Goal: Task Accomplishment & Management: Complete application form

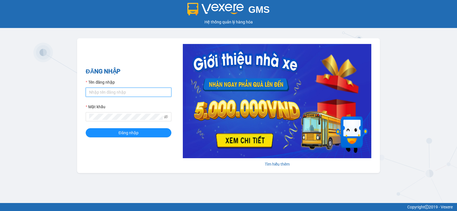
click at [113, 94] on input "Tên đăng nhập" at bounding box center [129, 92] width 86 height 9
type input "vang.duyquy"
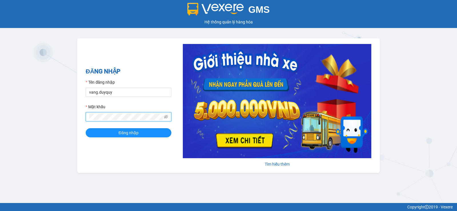
click at [86, 128] on button "Đăng nhập" at bounding box center [129, 132] width 86 height 9
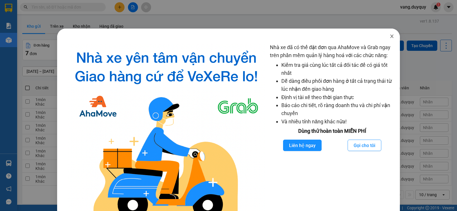
click at [390, 36] on icon "close" at bounding box center [391, 36] width 3 height 3
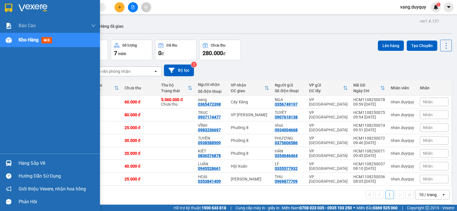
click at [24, 160] on div "Hàng sắp về" at bounding box center [57, 163] width 77 height 9
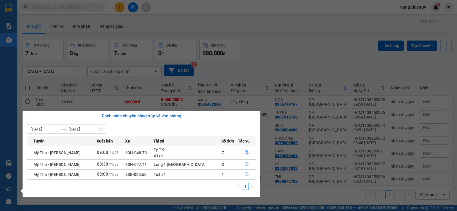
click at [242, 171] on button "button" at bounding box center [246, 174] width 17 height 9
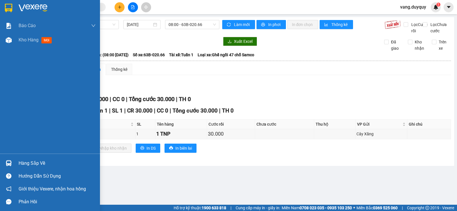
click at [7, 9] on img at bounding box center [8, 8] width 7 height 9
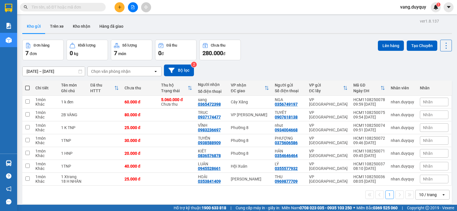
click at [118, 5] on icon "plus" at bounding box center [120, 7] width 4 height 4
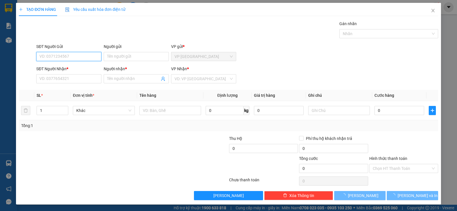
drag, startPoint x: 69, startPoint y: 57, endPoint x: 450, endPoint y: 9, distance: 384.2
click at [84, 55] on input "SĐT Người Gửi" at bounding box center [68, 56] width 65 height 9
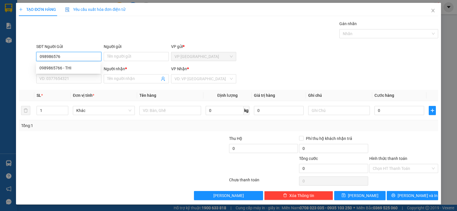
type input "0989865766"
click at [79, 70] on div "0989865766 - THI" at bounding box center [68, 68] width 58 height 6
type input "THI"
type input "0941269269"
type input "khoa"
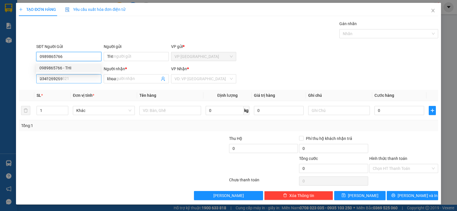
type input "50.000"
type input "0989865766"
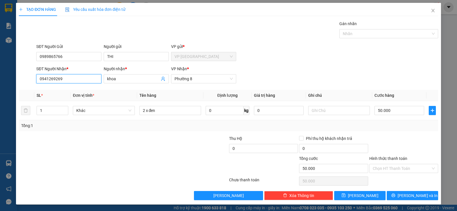
click at [78, 78] on input "0941269269" at bounding box center [68, 78] width 65 height 9
click at [64, 89] on div "0941269269 - khoa" at bounding box center [68, 90] width 58 height 6
type input "0941269269"
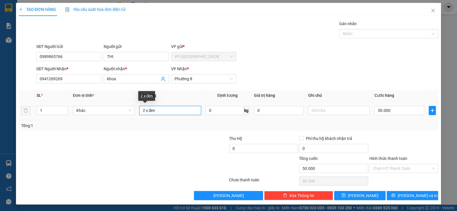
drag, startPoint x: 144, startPoint y: 114, endPoint x: 92, endPoint y: 140, distance: 58.3
click at [94, 140] on div "Transit Pickup Surcharge Ids Transit Deliver Surcharge Ids Transit Deliver Surc…" at bounding box center [228, 110] width 419 height 179
type input "1 x đen"
click at [411, 104] on td "50.000" at bounding box center [399, 110] width 54 height 19
click at [404, 108] on input "50.000" at bounding box center [399, 110] width 50 height 9
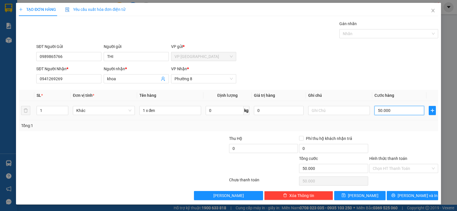
type input "2"
type input "20"
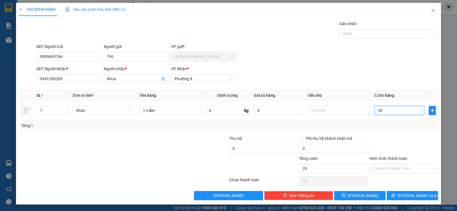
type input "20"
type input "20.000"
click at [391, 130] on div "Tổng: 1" at bounding box center [228, 125] width 419 height 11
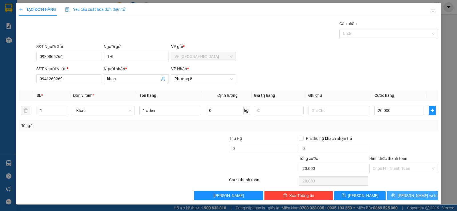
click at [408, 197] on span "[PERSON_NAME] và In" at bounding box center [417, 195] width 40 height 6
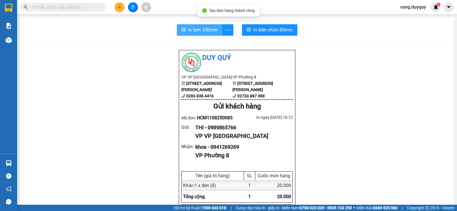
click at [211, 33] on span "In tem 100mm" at bounding box center [202, 29] width 29 height 7
click at [78, 7] on input "text" at bounding box center [64, 7] width 67 height 6
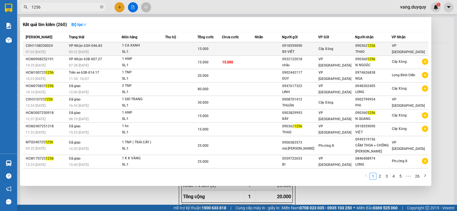
type input "1256"
click at [230, 46] on td at bounding box center [238, 48] width 33 height 13
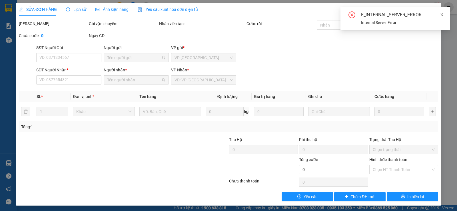
click at [443, 15] on icon "close" at bounding box center [441, 15] width 4 height 4
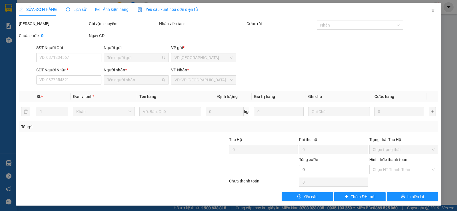
click at [431, 9] on span "Close" at bounding box center [433, 11] width 16 height 16
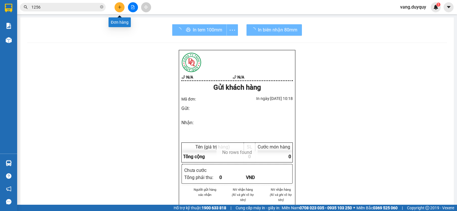
click at [121, 7] on icon "plus" at bounding box center [120, 7] width 4 height 4
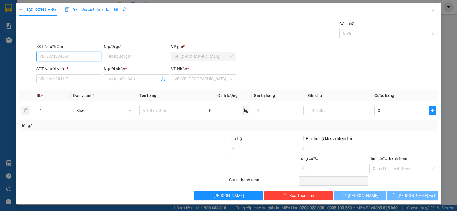
click at [63, 57] on input "SĐT Người Gửi" at bounding box center [68, 56] width 65 height 9
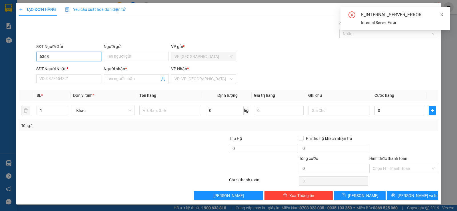
type input "6368"
click at [443, 13] on icon "close" at bounding box center [441, 15] width 4 height 4
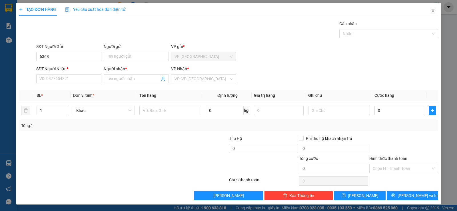
click at [430, 9] on icon "close" at bounding box center [432, 10] width 5 height 5
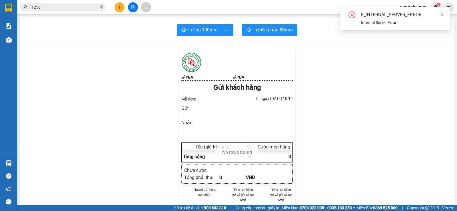
click at [443, 15] on icon "close" at bounding box center [441, 15] width 4 height 4
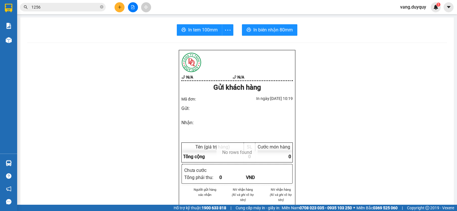
click at [419, 7] on span "vang.duyquy" at bounding box center [412, 6] width 35 height 7
click at [412, 17] on span "Đăng xuất" at bounding box center [416, 18] width 24 height 6
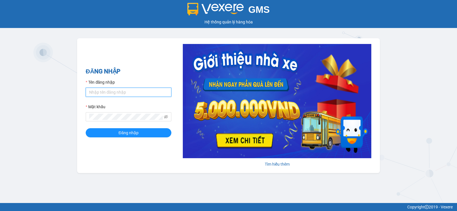
click at [136, 95] on input "Tên đăng nhập" at bounding box center [129, 92] width 86 height 9
type input "vang.duyquy"
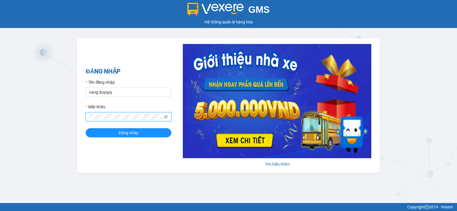
click at [86, 128] on button "Đăng nhập" at bounding box center [129, 132] width 86 height 9
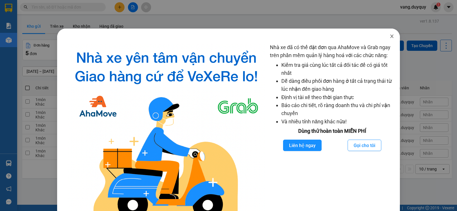
click at [389, 35] on icon "close" at bounding box center [391, 36] width 5 height 5
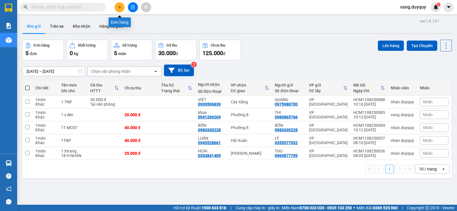
click at [122, 9] on button at bounding box center [119, 7] width 10 height 10
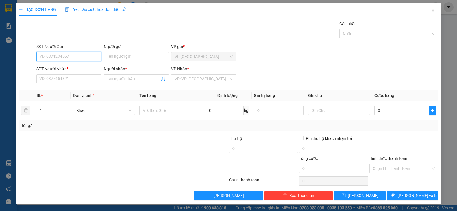
click at [58, 54] on input "SĐT Người Gửi" at bounding box center [68, 56] width 65 height 9
click at [62, 78] on div "0384826368 - ROCKY LENS" at bounding box center [68, 77] width 58 height 6
type input "0384826368"
type input "ROCKY LENS"
type input "0982950138"
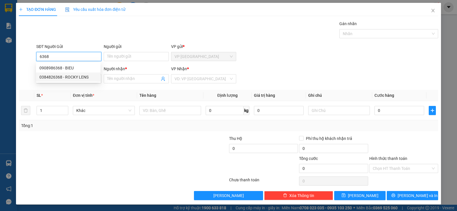
type input "V han"
type input "15.000"
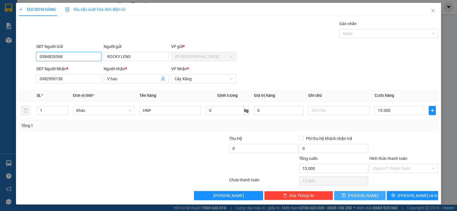
type input "0384826368"
click at [392, 195] on button "[PERSON_NAME] và In" at bounding box center [411, 195] width 51 height 9
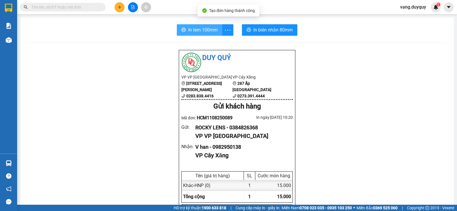
click at [192, 33] on span "In tem 100mm" at bounding box center [202, 29] width 29 height 7
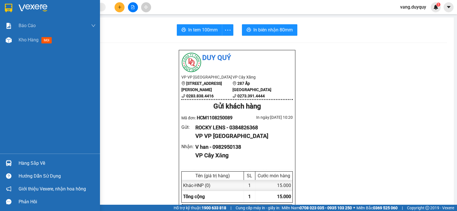
click at [4, 9] on div at bounding box center [9, 8] width 10 height 10
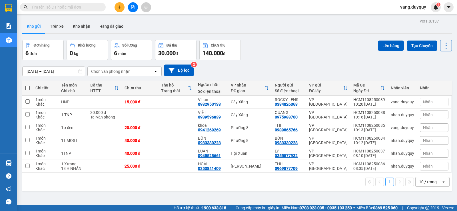
click at [116, 10] on button at bounding box center [119, 7] width 10 height 10
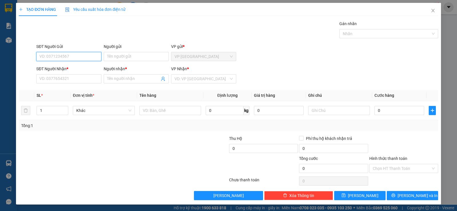
click at [81, 58] on input "SĐT Người Gửi" at bounding box center [68, 56] width 65 height 9
type input "0"
click at [70, 66] on div "0982001024 - TRIỀU" at bounding box center [68, 68] width 58 height 6
type input "0982001024"
type input "TRIỀU"
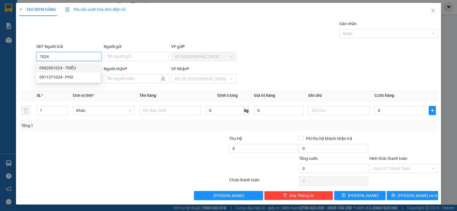
type input "0934037576"
type input "HUY"
type input "20.000"
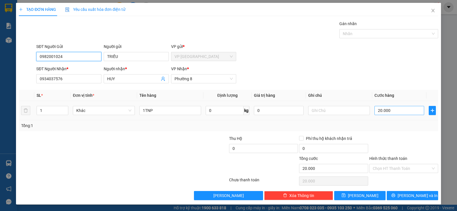
type input "0982001024"
click at [390, 114] on input "20.000" at bounding box center [399, 110] width 50 height 9
type input "2"
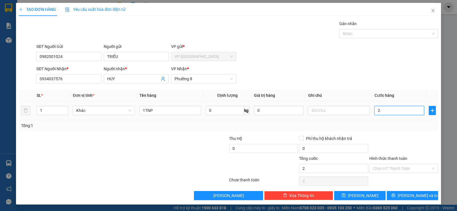
type input "25"
type input "25.000"
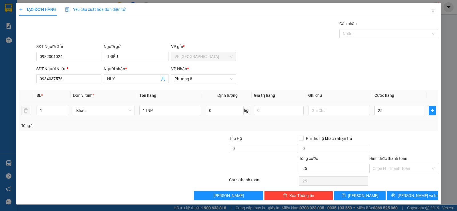
type input "25.000"
click at [393, 141] on div at bounding box center [403, 145] width 70 height 20
click at [413, 192] on span "[PERSON_NAME] và In" at bounding box center [417, 195] width 40 height 6
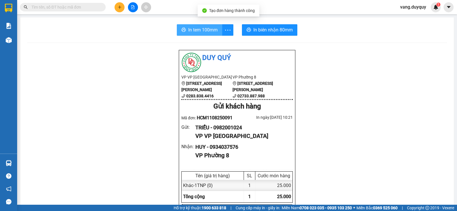
click at [195, 30] on span "In tem 100mm" at bounding box center [202, 29] width 29 height 7
click at [119, 7] on icon "plus" at bounding box center [120, 7] width 4 height 4
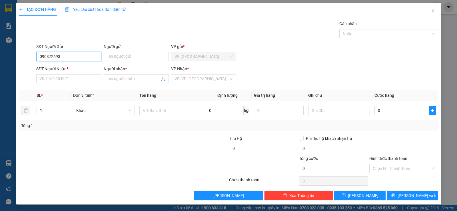
type input "0903726938"
click at [70, 67] on div "0903726938 - CƯỜNG" at bounding box center [68, 68] width 58 height 6
type input "CƯỜNG"
type input "0979772919"
type input "N HOA"
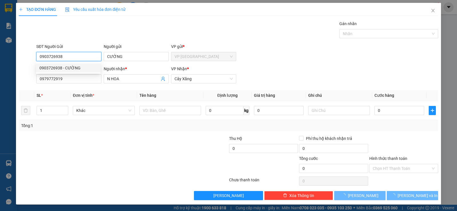
type input "65.000"
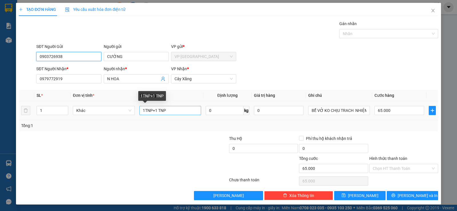
type input "0903726938"
drag, startPoint x: 153, startPoint y: 111, endPoint x: 230, endPoint y: 119, distance: 78.1
click at [230, 119] on tr "1 Khác 1TNP+1 TNP 0 kg 0 BỂ VỞ KO CHỊU TRACH NHIỆM 65.000" at bounding box center [228, 110] width 419 height 19
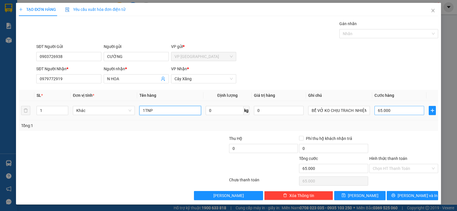
type input "1TNP"
click at [401, 113] on input "65.000" at bounding box center [399, 110] width 50 height 9
type input "2"
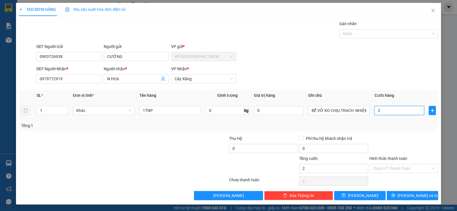
type input "25"
type input "25.000"
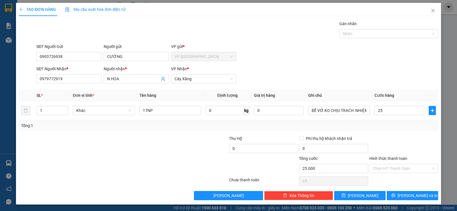
type input "25.000"
click at [399, 133] on div "Transit Pickup Surcharge Ids Transit Deliver Surcharge Ids Transit Deliver Surc…" at bounding box center [228, 110] width 419 height 179
click at [395, 195] on icon "printer" at bounding box center [393, 195] width 4 height 4
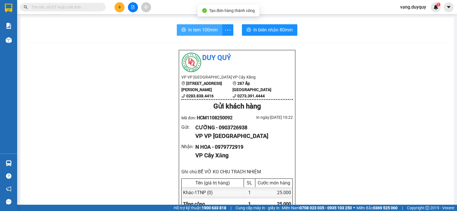
click at [195, 33] on span "In tem 100mm" at bounding box center [202, 29] width 29 height 7
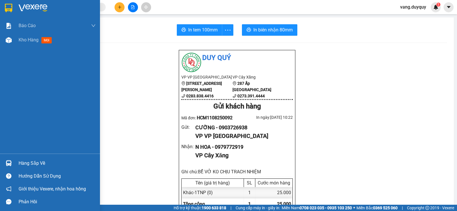
click at [31, 165] on div "Hàng sắp về" at bounding box center [57, 163] width 77 height 9
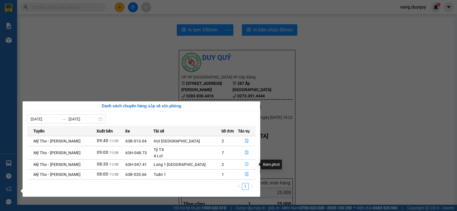
click at [241, 162] on button "button" at bounding box center [246, 164] width 17 height 9
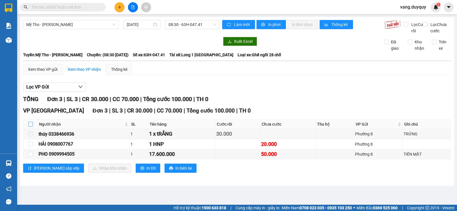
click at [33, 127] on label at bounding box center [30, 124] width 5 height 6
click at [33, 126] on input "checkbox" at bounding box center [30, 124] width 5 height 5
checkbox input "true"
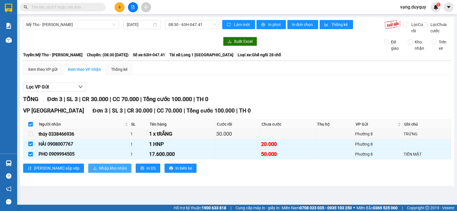
click at [99, 171] on span "Nhập kho nhận" at bounding box center [113, 168] width 28 height 6
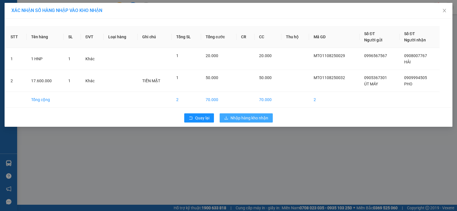
click at [233, 116] on span "Nhập hàng kho nhận" at bounding box center [249, 118] width 38 height 6
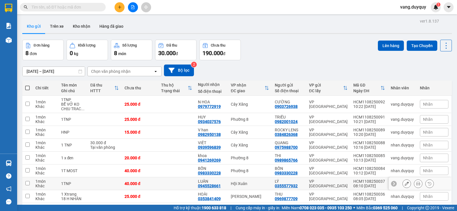
scroll to position [26, 0]
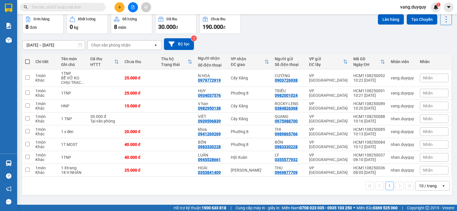
click at [121, 6] on icon "plus" at bounding box center [120, 7] width 4 height 4
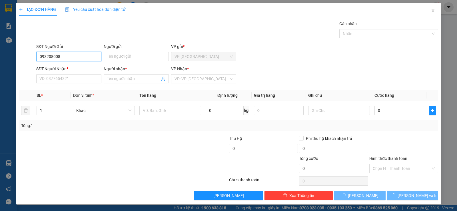
type input "0932080088"
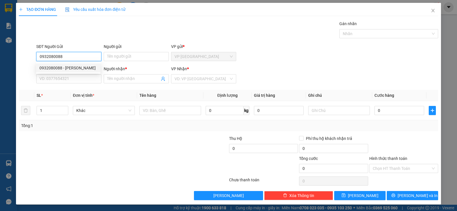
click at [81, 66] on div "0932080088 - [PERSON_NAME]" at bounding box center [68, 68] width 58 height 6
type input "TA BAKER"
type input "0945595912"
type input "LAM"
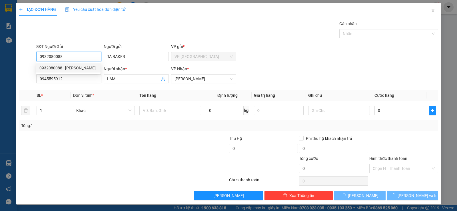
type input "75.000"
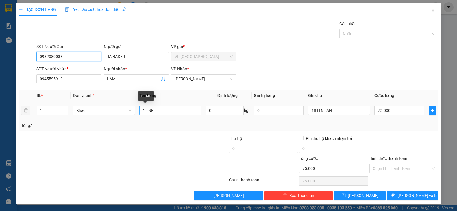
type input "0932080088"
drag, startPoint x: 144, startPoint y: 110, endPoint x: 80, endPoint y: 128, distance: 65.9
click at [102, 125] on div "SL * Đơn vị tính * Tên hàng Định lượng Giá trị hàng Ghi chú Cước hàng 1 Khác 1 …" at bounding box center [228, 110] width 419 height 41
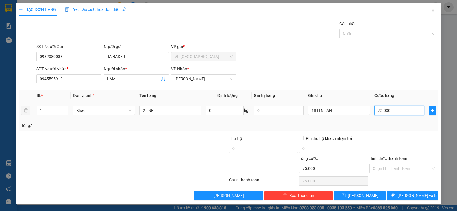
click at [403, 110] on input "75.000" at bounding box center [399, 110] width 50 height 9
drag, startPoint x: 144, startPoint y: 110, endPoint x: 120, endPoint y: 139, distance: 37.9
click at [120, 139] on div "Transit Pickup Surcharge Ids Transit Deliver Surcharge Ids Transit Deliver Surc…" at bounding box center [228, 110] width 419 height 179
type input "1 TNP"
click at [403, 114] on input "75.000" at bounding box center [399, 110] width 50 height 9
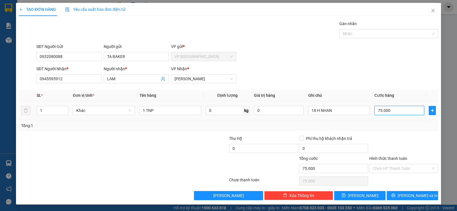
type input "1"
type input "11"
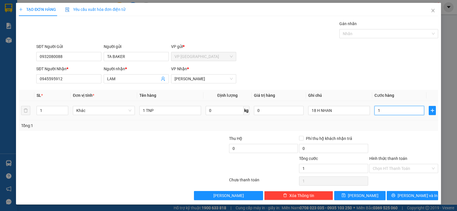
type input "11"
type input "115"
type input "115.000"
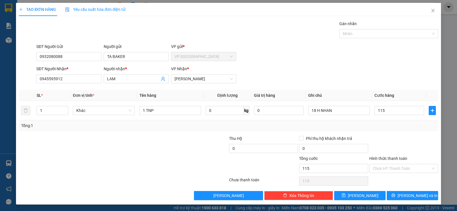
type input "115.000"
click at [399, 126] on div "Tổng: 1" at bounding box center [228, 125] width 414 height 6
type input "1"
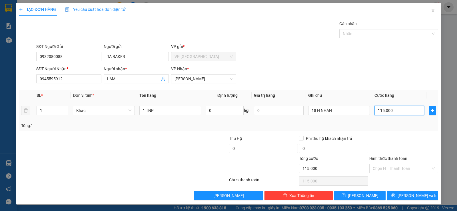
type input "1"
type input "12"
type input "120"
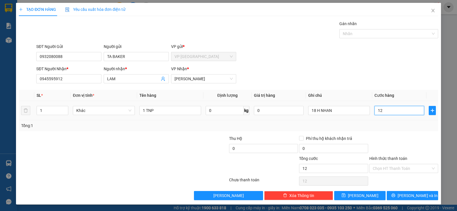
type input "120"
type input "120.000"
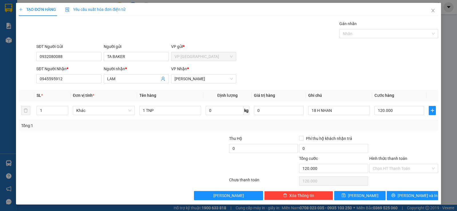
click at [385, 140] on div at bounding box center [403, 145] width 70 height 20
click at [389, 195] on button "[PERSON_NAME] và In" at bounding box center [411, 195] width 51 height 9
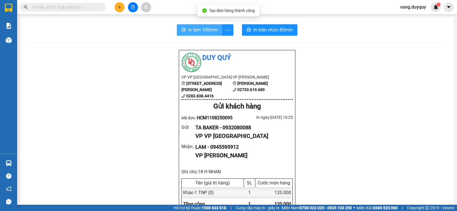
click at [191, 32] on span "In tem 100mm" at bounding box center [202, 29] width 29 height 7
click at [95, 6] on input "text" at bounding box center [64, 7] width 67 height 6
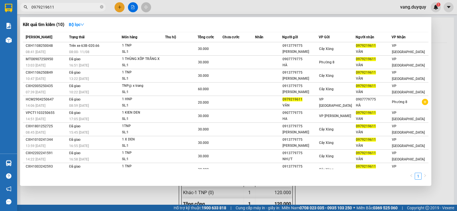
type input "0979219611"
click at [120, 6] on div at bounding box center [228, 105] width 457 height 211
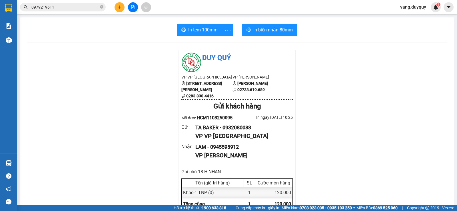
click at [120, 6] on icon "plus" at bounding box center [120, 7] width 4 height 4
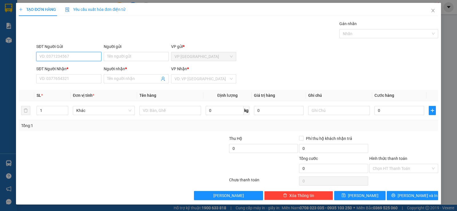
click at [66, 55] on input "SĐT Người Gửi" at bounding box center [68, 56] width 65 height 9
type input "0932033299"
click at [81, 69] on div "0932033299 - NGUYÊN" at bounding box center [68, 68] width 58 height 6
type input "NGUYÊN"
type input "0948484702"
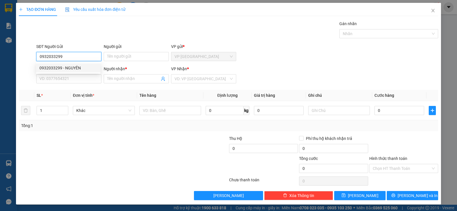
type input "DŨNG"
type input "25.000"
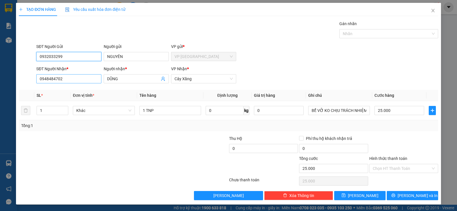
type input "0932033299"
click at [82, 81] on input "0948484702" at bounding box center [68, 78] width 65 height 9
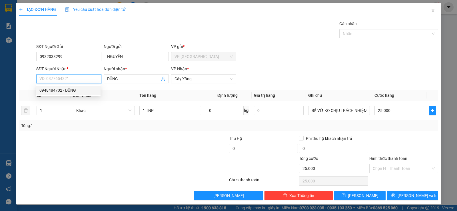
click at [64, 90] on div "0948484702 - DŨNG" at bounding box center [68, 90] width 58 height 6
type input "0948484702"
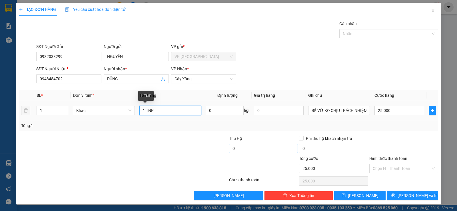
drag, startPoint x: 144, startPoint y: 113, endPoint x: 239, endPoint y: 148, distance: 101.7
click at [225, 138] on div "Transit Pickup Surcharge Ids Transit Deliver Surcharge Ids Transit Deliver Surc…" at bounding box center [228, 110] width 419 height 179
type input "1x đen"
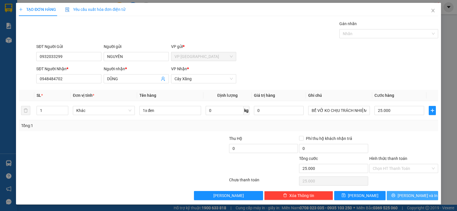
click at [399, 192] on button "[PERSON_NAME] và In" at bounding box center [411, 195] width 51 height 9
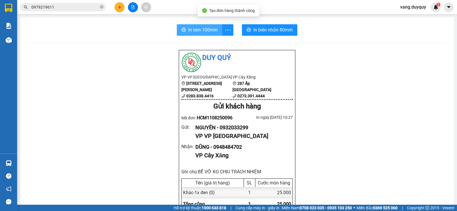
click at [191, 35] on button "In tem 100mm" at bounding box center [199, 29] width 45 height 11
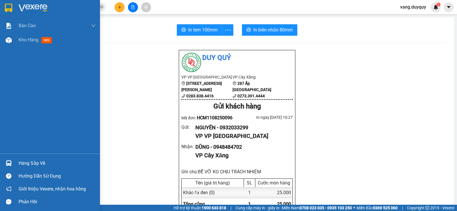
click at [38, 159] on div "Hàng sắp về" at bounding box center [57, 163] width 77 height 9
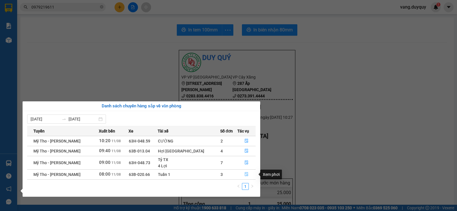
click at [244, 175] on icon "file-done" at bounding box center [246, 174] width 4 height 4
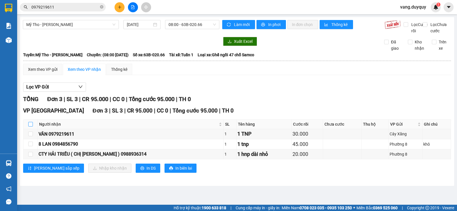
click at [31, 126] on input "checkbox" at bounding box center [30, 124] width 5 height 5
checkbox input "true"
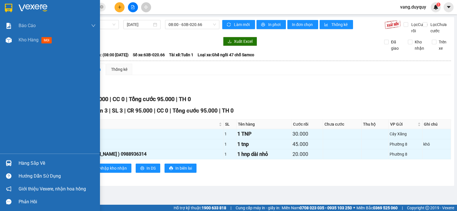
click at [8, 7] on img at bounding box center [8, 8] width 7 height 9
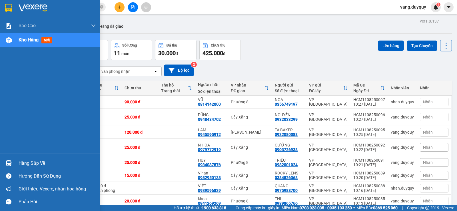
click at [33, 164] on div "Hàng sắp về" at bounding box center [57, 163] width 77 height 9
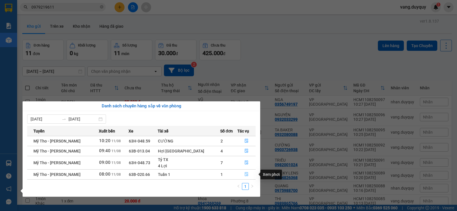
click at [244, 174] on icon "file-done" at bounding box center [246, 174] width 4 height 4
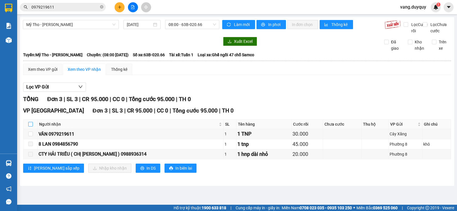
click at [30, 126] on input "checkbox" at bounding box center [30, 124] width 5 height 5
checkbox input "true"
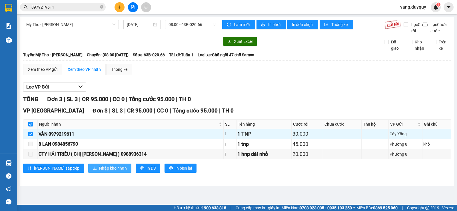
click at [88, 173] on button "Nhập kho nhận" at bounding box center [109, 168] width 43 height 9
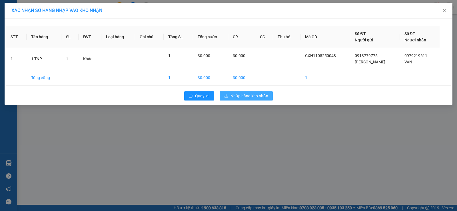
click at [231, 94] on span "Nhập hàng kho nhận" at bounding box center [249, 96] width 38 height 6
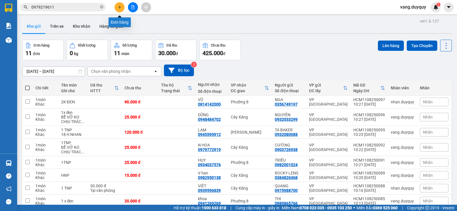
click at [118, 7] on icon "plus" at bounding box center [120, 7] width 4 height 4
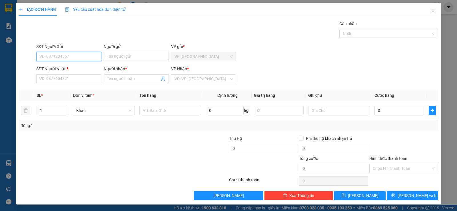
click at [64, 57] on input "SĐT Người Gửi" at bounding box center [68, 56] width 65 height 9
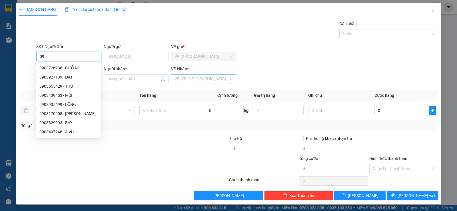
type input "0"
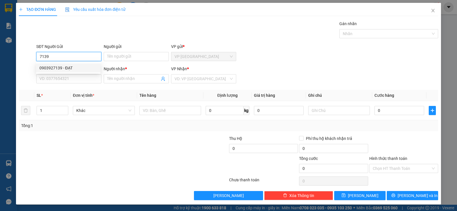
click at [71, 68] on div "0903927139 - ĐẠT" at bounding box center [68, 68] width 58 height 6
type input "0903927139"
type input "ĐẠT"
type input "0387655907"
type input "THÀNH"
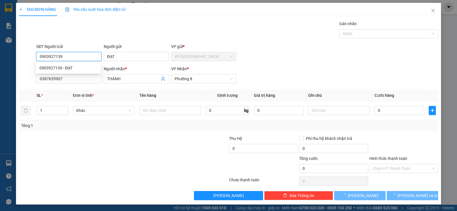
type input "120.000"
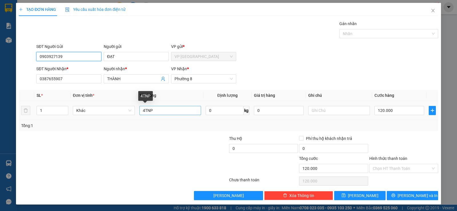
type input "0903927139"
drag, startPoint x: 143, startPoint y: 112, endPoint x: 109, endPoint y: 144, distance: 47.0
click at [109, 144] on div "Transit Pickup Surcharge Ids Transit Deliver Surcharge Ids Transit Deliver Surc…" at bounding box center [228, 110] width 419 height 179
type input "7TNP"
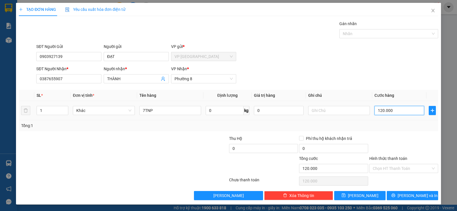
click at [396, 110] on input "120.000" at bounding box center [399, 110] width 50 height 9
type input "2"
type input "21"
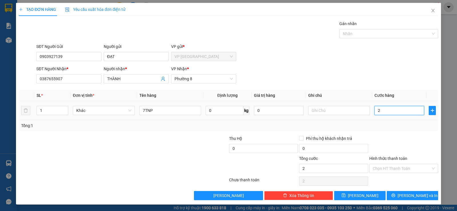
type input "21"
type input "210"
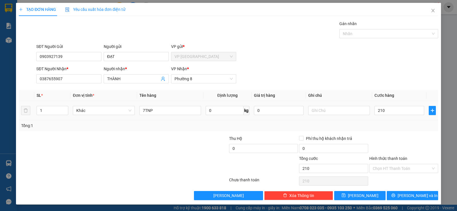
type input "210.000"
click at [395, 140] on div at bounding box center [403, 145] width 70 height 20
click at [396, 195] on button "[PERSON_NAME] và In" at bounding box center [411, 195] width 51 height 9
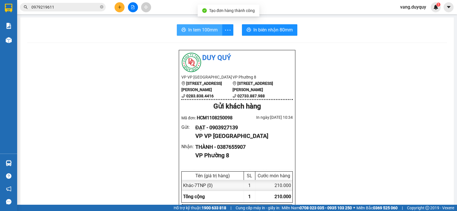
click at [189, 28] on span "In tem 100mm" at bounding box center [202, 29] width 29 height 7
click at [123, 12] on div at bounding box center [132, 7] width 43 height 10
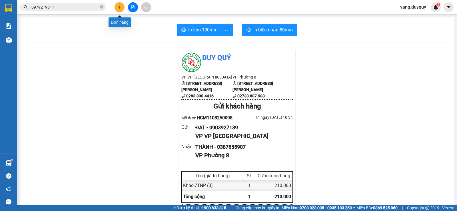
click at [120, 6] on icon "plus" at bounding box center [119, 6] width 0 height 3
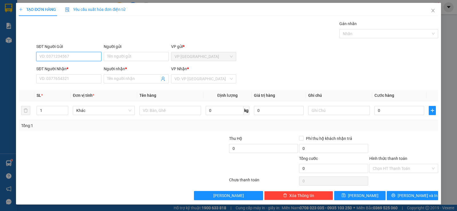
click at [90, 55] on input "SĐT Người Gửi" at bounding box center [68, 56] width 65 height 9
click at [62, 66] on div "0919532497 - [GEOGRAPHIC_DATA]" at bounding box center [71, 68] width 64 height 6
type input "0919532497"
type input "[GEOGRAPHIC_DATA]"
type input "0945048543"
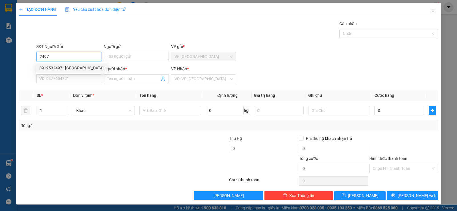
type input "THẢNH"
type input "20.000"
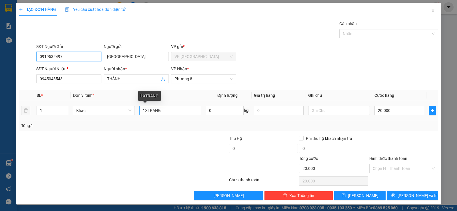
type input "0919532497"
drag, startPoint x: 147, startPoint y: 111, endPoint x: 447, endPoint y: 179, distance: 308.1
click at [403, 167] on div "Transit Pickup Surcharge Ids Transit Deliver Surcharge Ids Transit Deliver Surc…" at bounding box center [228, 110] width 419 height 179
type input "1Xđỏ"
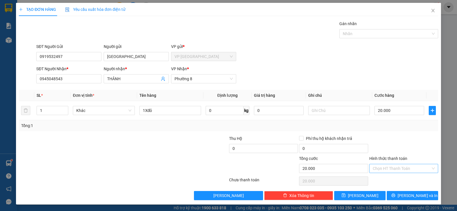
click at [393, 166] on input "Hình thức thanh toán" at bounding box center [401, 168] width 58 height 9
click at [392, 183] on div "Tại văn phòng" at bounding box center [400, 179] width 68 height 9
type input "0"
click at [392, 194] on button "[PERSON_NAME] và In" at bounding box center [411, 195] width 51 height 9
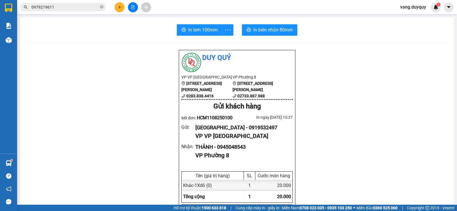
click at [201, 33] on span "In tem 100mm" at bounding box center [202, 29] width 29 height 7
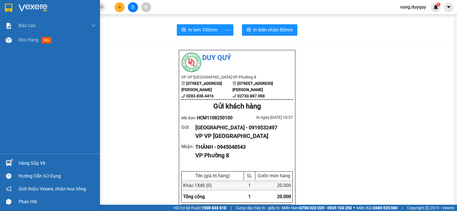
click at [18, 3] on div at bounding box center [50, 9] width 100 height 19
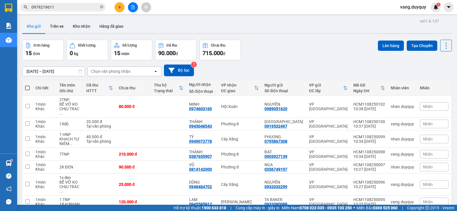
click at [124, 73] on div "Chọn văn phòng nhận" at bounding box center [110, 71] width 39 height 6
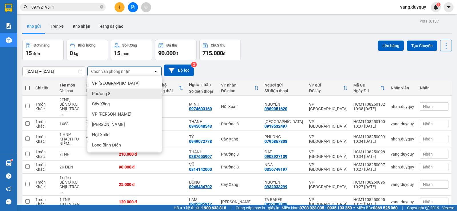
click at [115, 97] on div "Phường 8" at bounding box center [124, 93] width 74 height 10
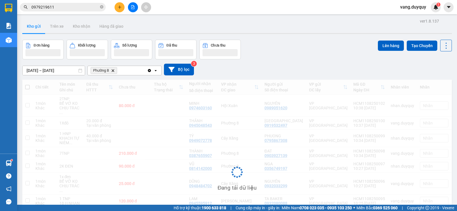
click at [126, 73] on div "Phường 8 Delete" at bounding box center [117, 70] width 59 height 9
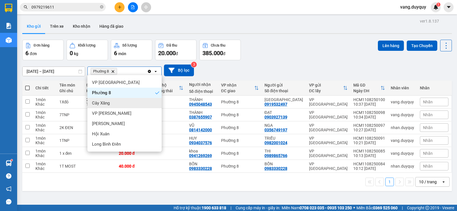
drag, startPoint x: 114, startPoint y: 100, endPoint x: 116, endPoint y: 97, distance: 3.9
click at [114, 100] on div "Cây Xăng" at bounding box center [124, 103] width 74 height 10
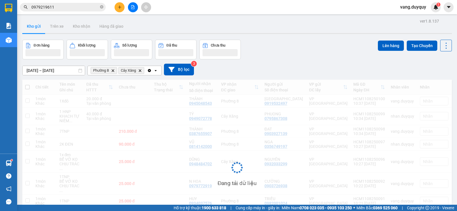
click at [155, 70] on icon "open" at bounding box center [155, 70] width 5 height 5
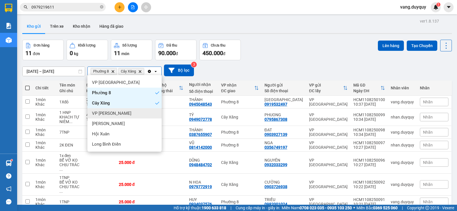
click at [114, 111] on span "VP [PERSON_NAME]" at bounding box center [111, 113] width 39 height 6
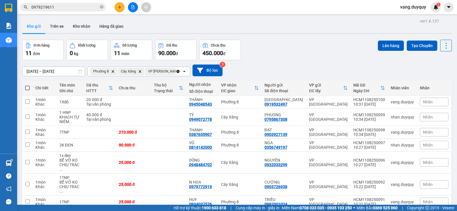
click at [182, 70] on icon "open" at bounding box center [184, 71] width 5 height 5
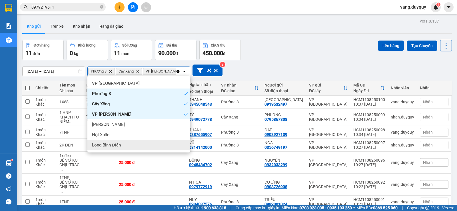
click at [107, 143] on span "Long Bình Điền" at bounding box center [106, 145] width 29 height 6
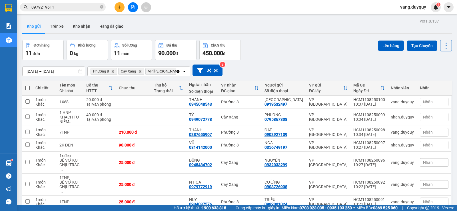
click at [27, 88] on span at bounding box center [27, 88] width 5 height 5
click at [27, 85] on input "checkbox" at bounding box center [27, 85] width 0 height 0
checkbox input "true"
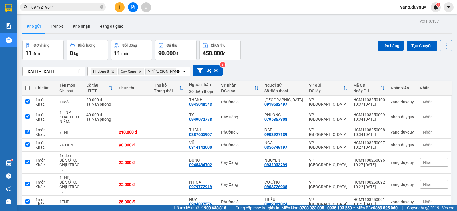
checkbox input "true"
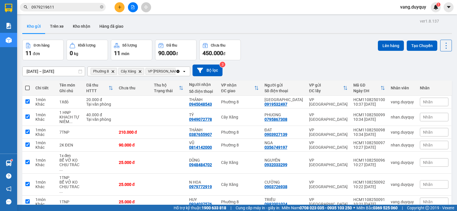
checkbox input "true"
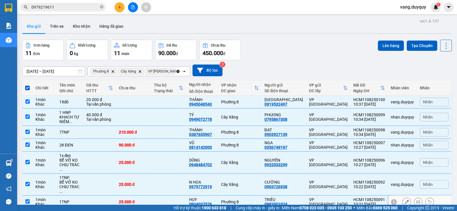
scroll to position [57, 0]
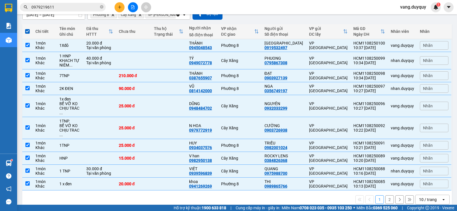
click at [419, 197] on div "10 / trang" at bounding box center [428, 200] width 18 height 6
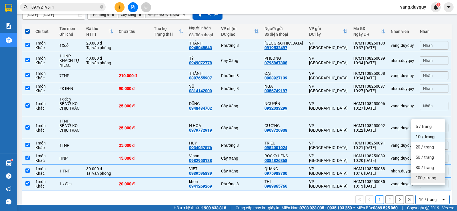
click at [420, 177] on span "100 / trang" at bounding box center [425, 178] width 21 height 6
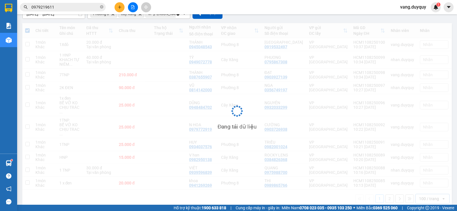
checkbox input "false"
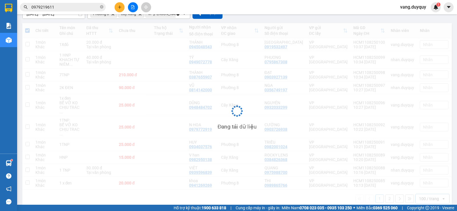
checkbox input "false"
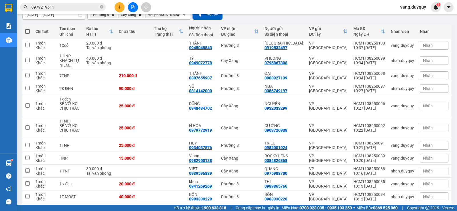
click at [28, 31] on span at bounding box center [27, 31] width 5 height 5
click at [27, 29] on input "checkbox" at bounding box center [27, 29] width 0 height 0
checkbox input "true"
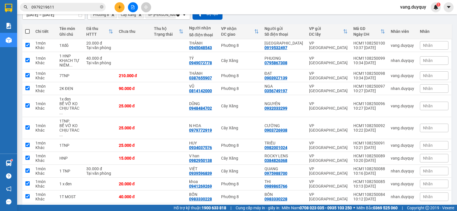
checkbox input "true"
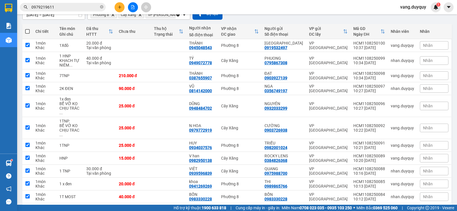
checkbox input "true"
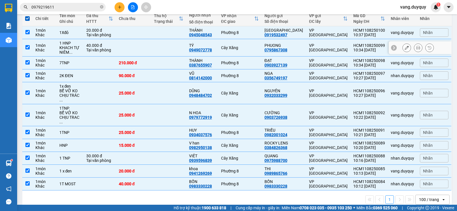
scroll to position [0, 0]
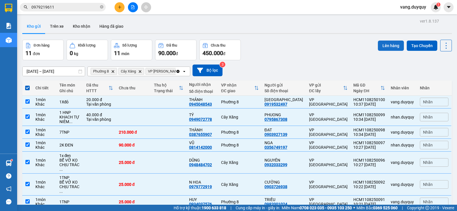
click at [387, 43] on button "Lên hàng" at bounding box center [391, 46] width 26 height 10
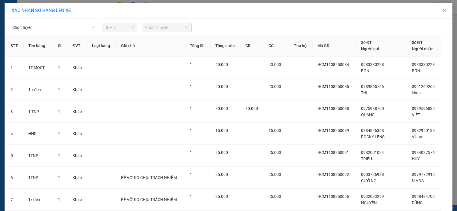
click at [75, 29] on span "Chọn tuyến" at bounding box center [53, 27] width 82 height 9
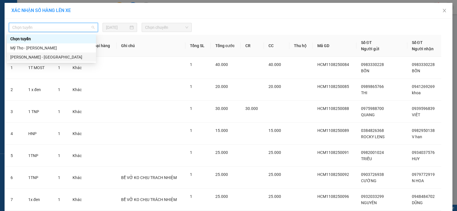
click at [31, 56] on div "[PERSON_NAME] - [GEOGRAPHIC_DATA]" at bounding box center [51, 57] width 82 height 6
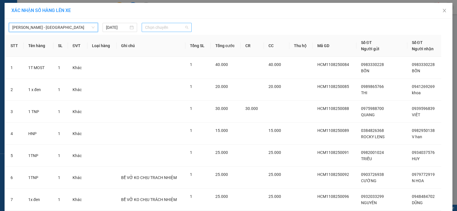
click at [170, 28] on span "Chọn chuyến" at bounding box center [166, 27] width 43 height 9
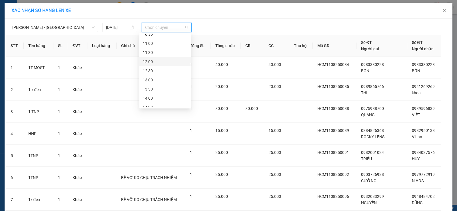
scroll to position [57, 0]
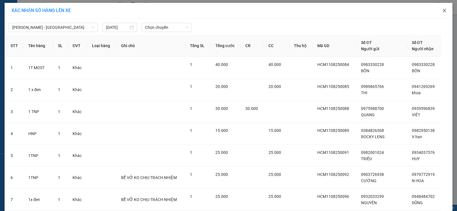
click at [441, 13] on span "Close" at bounding box center [444, 11] width 16 height 16
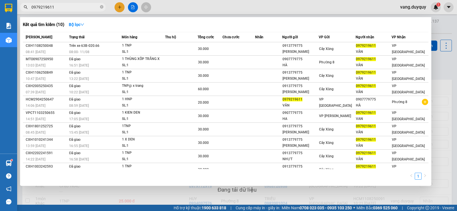
click at [82, 7] on input "0979219611" at bounding box center [64, 7] width 67 height 6
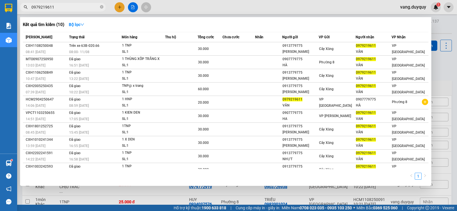
click at [82, 7] on input "0979219611" at bounding box center [64, 7] width 67 height 6
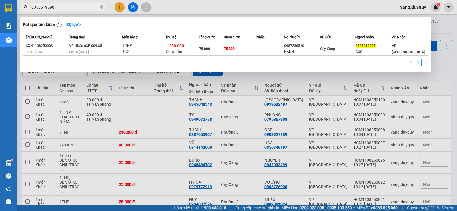
type input "0358519598"
click at [171, 6] on div at bounding box center [228, 105] width 457 height 211
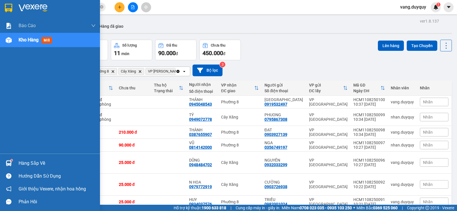
click at [23, 5] on img at bounding box center [33, 8] width 29 height 9
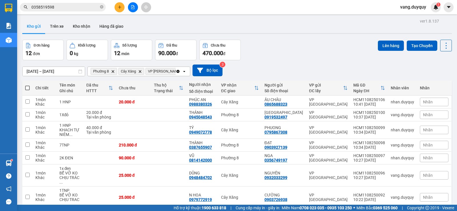
click at [29, 87] on span at bounding box center [27, 88] width 5 height 5
click at [27, 85] on input "checkbox" at bounding box center [27, 85] width 0 height 0
checkbox input "true"
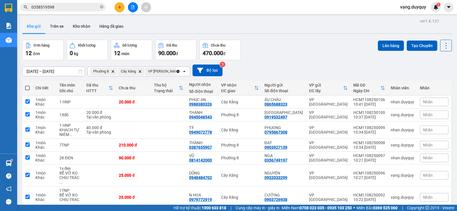
checkbox input "true"
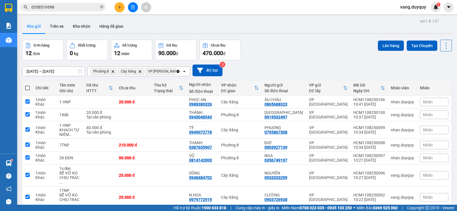
checkbox input "true"
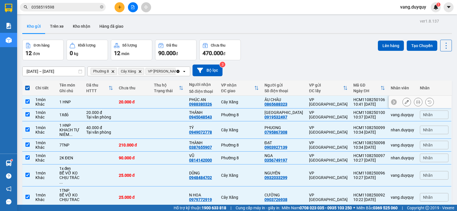
click at [139, 101] on div "20.000 đ" at bounding box center [133, 102] width 29 height 5
checkbox input "false"
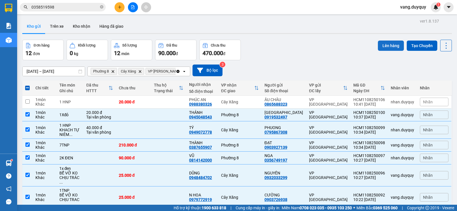
click at [379, 47] on button "Lên hàng" at bounding box center [391, 46] width 26 height 10
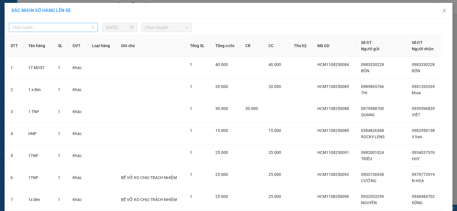
click at [43, 27] on span "Chọn tuyến" at bounding box center [53, 27] width 82 height 9
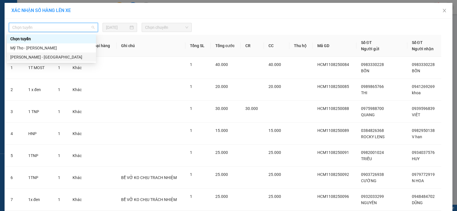
click at [31, 57] on div "[PERSON_NAME] - [GEOGRAPHIC_DATA]" at bounding box center [51, 57] width 82 height 6
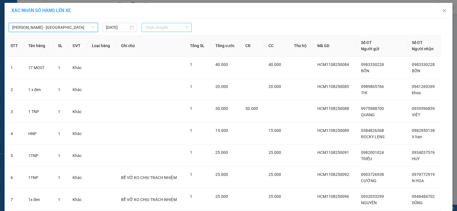
click at [150, 29] on span "Chọn chuyến" at bounding box center [166, 27] width 43 height 9
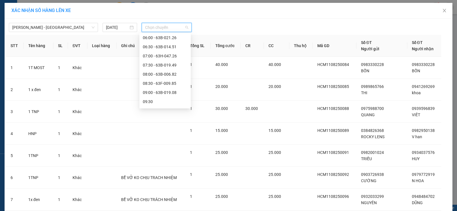
scroll to position [86, 0]
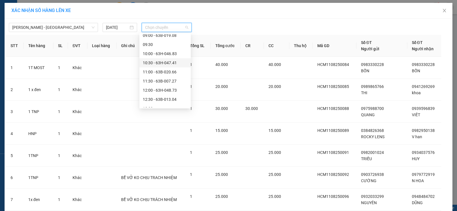
click at [163, 62] on div "10:30 - 63H-047.41" at bounding box center [165, 63] width 45 height 6
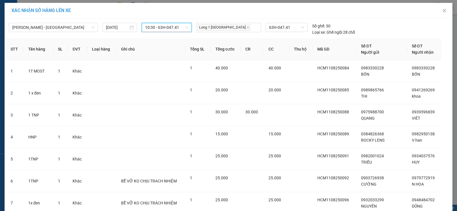
scroll to position [133, 0]
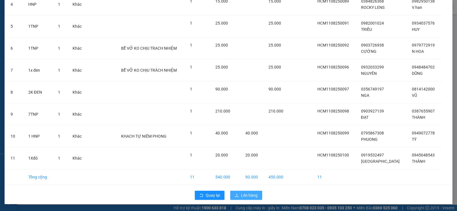
click at [246, 197] on span "Lên hàng" at bounding box center [249, 195] width 17 height 6
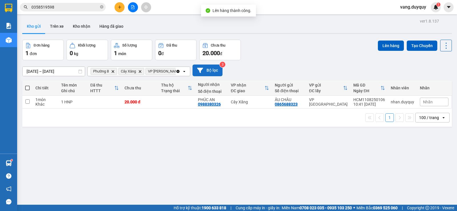
drag, startPoint x: 178, startPoint y: 70, endPoint x: 175, endPoint y: 70, distance: 3.4
click at [178, 70] on icon "Clear all" at bounding box center [177, 71] width 3 height 3
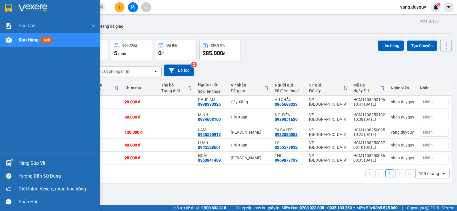
click at [7, 9] on img at bounding box center [8, 8] width 7 height 9
click at [45, 164] on div "Hàng sắp về" at bounding box center [57, 163] width 77 height 9
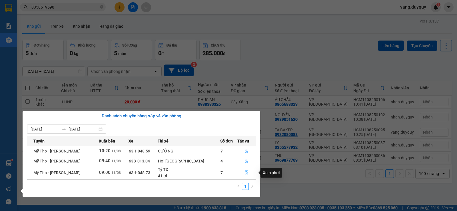
click at [244, 170] on icon "file-done" at bounding box center [246, 172] width 4 height 4
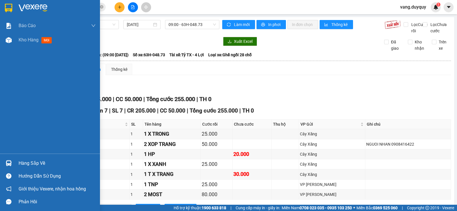
click at [13, 164] on div at bounding box center [9, 163] width 10 height 10
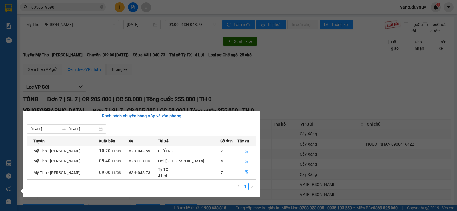
click at [179, 86] on section "Kết quả tìm kiếm ( 1 ) Bộ lọc Mã ĐH Trạng thái Món hàng Thu hộ Tổng cước Chưa c…" at bounding box center [228, 105] width 457 height 211
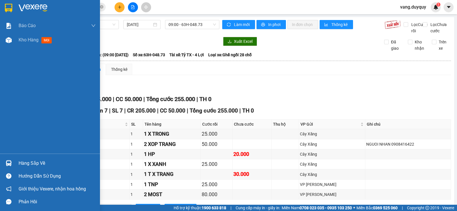
click at [6, 4] on img at bounding box center [8, 8] width 7 height 9
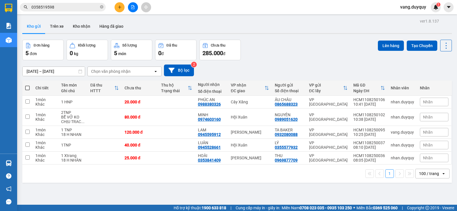
click at [121, 7] on icon "plus" at bounding box center [120, 7] width 4 height 4
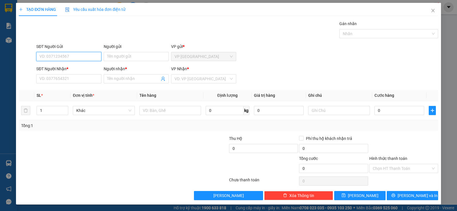
click at [60, 57] on input "SĐT Người Gửi" at bounding box center [68, 56] width 65 height 9
click at [52, 79] on input "SĐT Người Nhận *" at bounding box center [68, 78] width 65 height 9
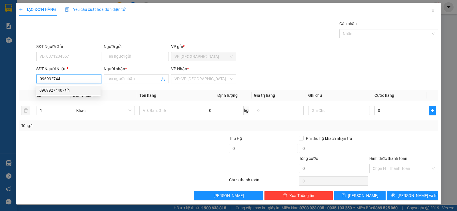
click at [63, 90] on div "0969927440 - tín" at bounding box center [68, 90] width 58 height 6
type input "0969927440"
type input "tín"
type input "25.000"
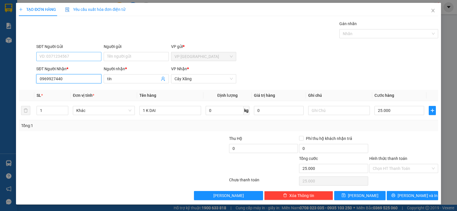
type input "0969927440"
click at [78, 56] on input "SĐT Người Gửi" at bounding box center [68, 56] width 65 height 9
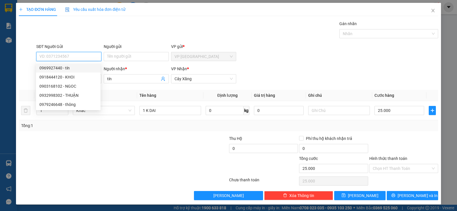
click at [64, 67] on div "0969927440 - tín" at bounding box center [68, 68] width 58 height 6
type input "0969927440"
type input "tín"
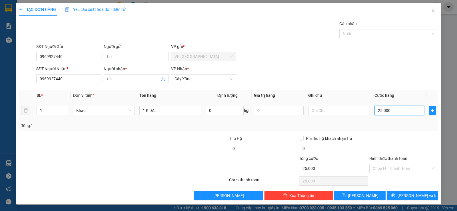
click at [402, 107] on input "25.000" at bounding box center [399, 110] width 50 height 9
type input "3"
type input "35"
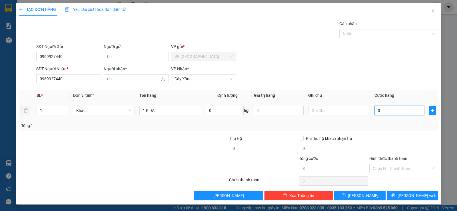
type input "35"
type input "35.000"
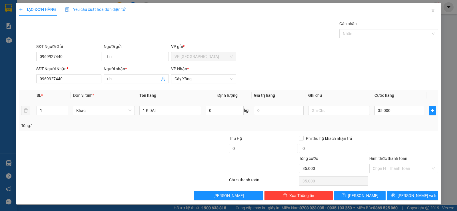
click at [406, 131] on div "Transit Pickup Surcharge Ids Transit Deliver Surcharge Ids Transit Deliver Surc…" at bounding box center [228, 110] width 419 height 179
click at [408, 190] on div "Transit Pickup Surcharge Ids Transit Deliver Surcharge Ids Transit Deliver Surc…" at bounding box center [228, 110] width 419 height 179
click at [413, 197] on span "[PERSON_NAME] và In" at bounding box center [417, 195] width 40 height 6
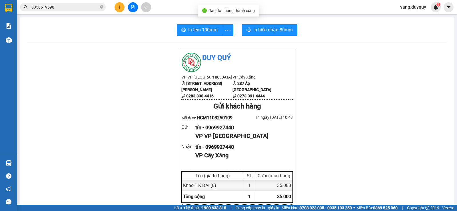
click at [198, 30] on span "In tem 100mm" at bounding box center [202, 29] width 29 height 7
click at [119, 7] on icon "plus" at bounding box center [119, 7] width 3 height 0
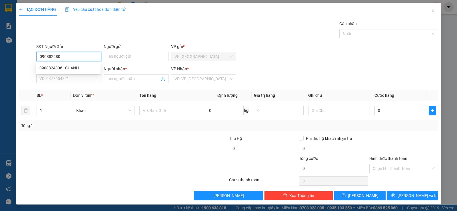
type input "0908824806"
click at [70, 66] on div "0908824806 - CHANH" at bounding box center [68, 68] width 58 height 6
type input "CHANH"
type input "0913849159"
type input "LÂM"
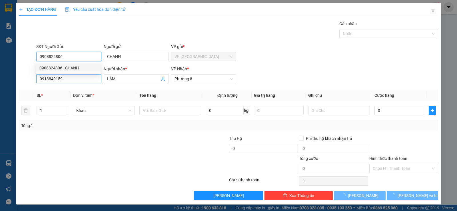
type input "20.000"
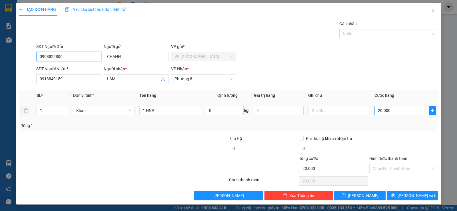
type input "0908824806"
click at [406, 108] on input "20.000" at bounding box center [399, 110] width 50 height 9
type input "1"
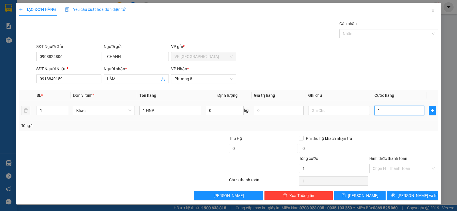
type input "15"
type input "15.000"
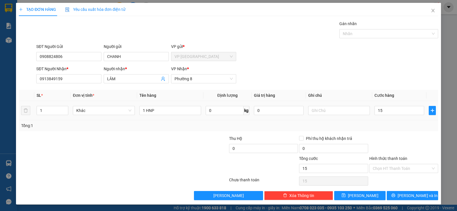
type input "15.000"
click at [400, 136] on div at bounding box center [403, 145] width 70 height 20
click at [394, 170] on input "Hình thức thanh toán" at bounding box center [401, 168] width 58 height 9
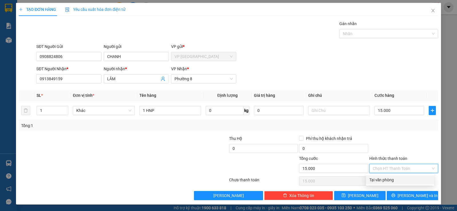
click at [392, 179] on div "Tại văn phòng" at bounding box center [399, 180] width 61 height 6
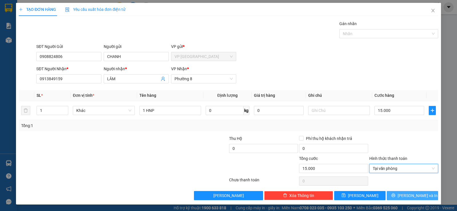
click at [395, 195] on button "[PERSON_NAME] và In" at bounding box center [411, 195] width 51 height 9
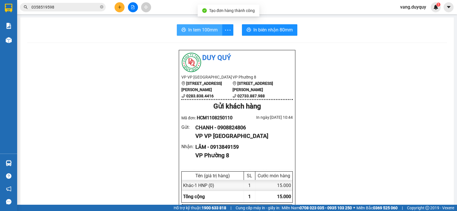
click at [192, 35] on button "In tem 100mm" at bounding box center [199, 29] width 45 height 11
click at [102, 8] on icon "close-circle" at bounding box center [101, 6] width 3 height 3
click at [97, 9] on input "text" at bounding box center [64, 7] width 67 height 6
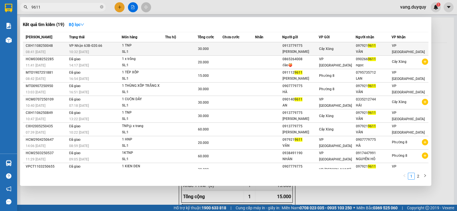
click at [216, 50] on div "30.000" at bounding box center [210, 49] width 24 height 6
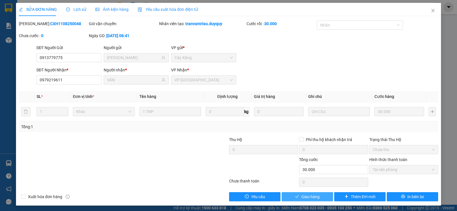
click at [308, 195] on span "Giao hàng" at bounding box center [310, 196] width 18 height 6
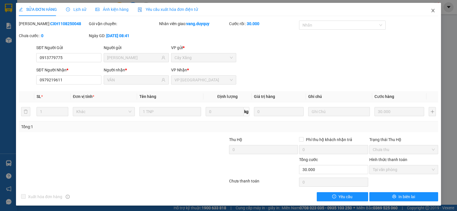
click at [431, 10] on icon "close" at bounding box center [432, 10] width 3 height 3
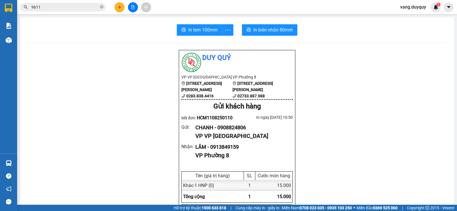
click at [120, 7] on icon "plus" at bounding box center [120, 7] width 4 height 4
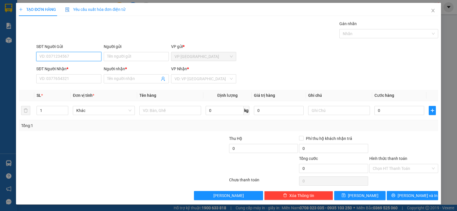
click at [59, 58] on input "SĐT Người Gửi" at bounding box center [68, 56] width 65 height 9
click at [63, 56] on input "0909096545" at bounding box center [68, 56] width 65 height 9
click at [66, 78] on div "0909596545 - TRUNG HAI" at bounding box center [68, 77] width 58 height 6
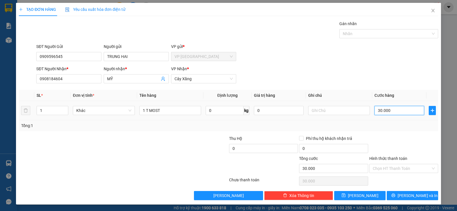
click at [392, 111] on input "30.000" at bounding box center [399, 110] width 50 height 9
drag, startPoint x: 408, startPoint y: 131, endPoint x: 391, endPoint y: 166, distance: 38.9
click at [408, 132] on div "Transit Pickup Surcharge Ids Transit Deliver Surcharge Ids Transit Deliver Surc…" at bounding box center [228, 110] width 419 height 179
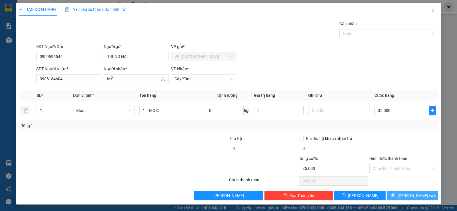
click at [399, 193] on button "[PERSON_NAME] và In" at bounding box center [411, 195] width 51 height 9
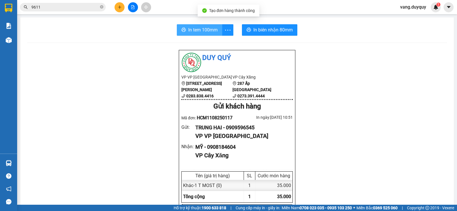
click at [205, 29] on span "In tem 100mm" at bounding box center [202, 29] width 29 height 7
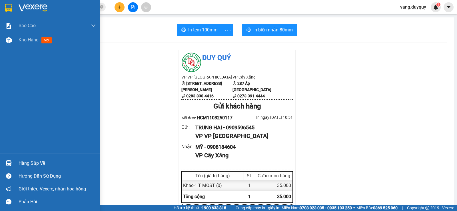
click at [4, 5] on div at bounding box center [9, 8] width 10 height 10
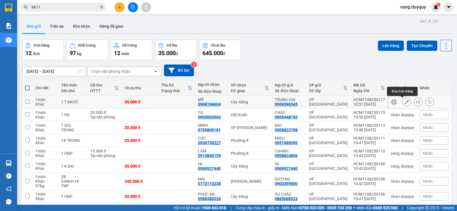
click at [402, 102] on button at bounding box center [406, 102] width 8 height 10
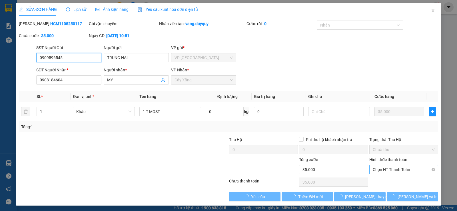
click at [404, 173] on span "Chọn HT Thanh Toán" at bounding box center [403, 169] width 62 height 9
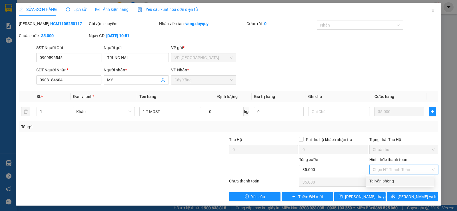
click at [401, 179] on div "Tại văn phòng" at bounding box center [399, 181] width 61 height 6
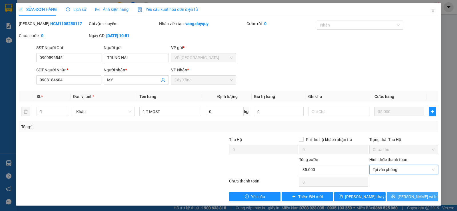
click at [395, 194] on icon "printer" at bounding box center [393, 196] width 4 height 4
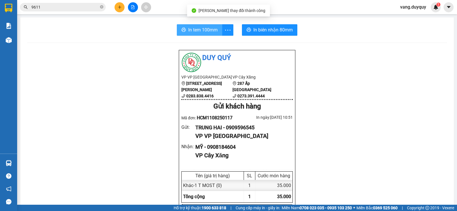
click at [183, 30] on icon "printer" at bounding box center [183, 30] width 4 height 4
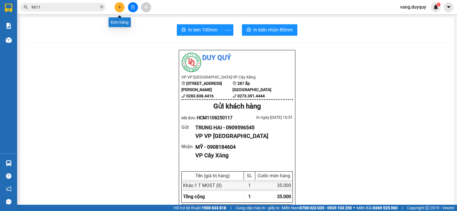
click at [119, 6] on icon "plus" at bounding box center [120, 7] width 4 height 4
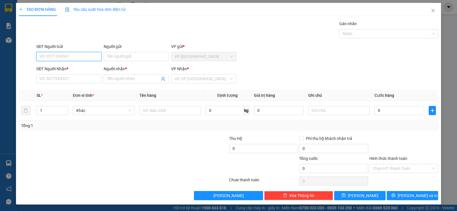
click at [80, 59] on input "SĐT Người Gửi" at bounding box center [68, 56] width 65 height 9
click at [78, 64] on div "0873087368 - MIỀN NAM" at bounding box center [68, 67] width 64 height 9
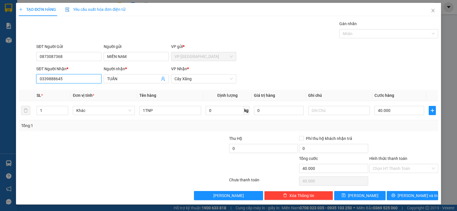
click at [78, 78] on input "0339888645" at bounding box center [68, 78] width 65 height 9
click at [76, 86] on div "0339888645 - TUẤN" at bounding box center [68, 90] width 64 height 9
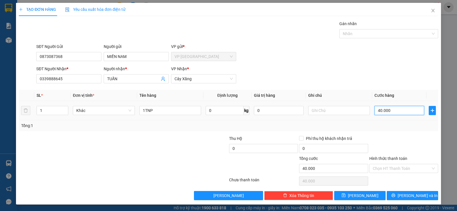
click at [395, 113] on input "40.000" at bounding box center [399, 110] width 50 height 9
click at [398, 136] on div at bounding box center [403, 145] width 70 height 20
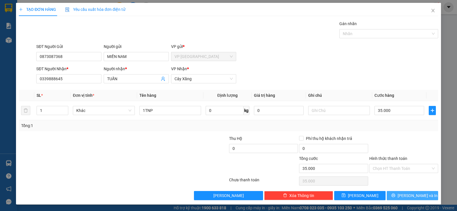
click at [404, 194] on span "[PERSON_NAME] và In" at bounding box center [417, 195] width 40 height 6
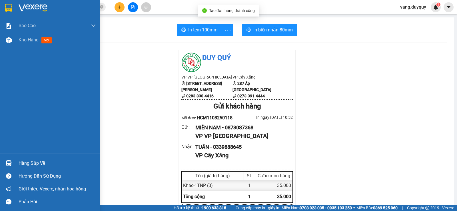
click at [3, 3] on div at bounding box center [50, 9] width 100 height 19
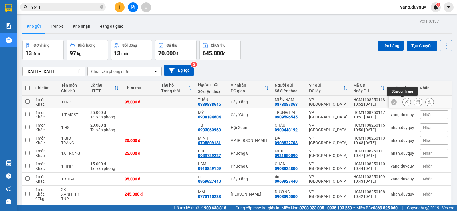
click at [402, 101] on button at bounding box center [406, 102] width 8 height 10
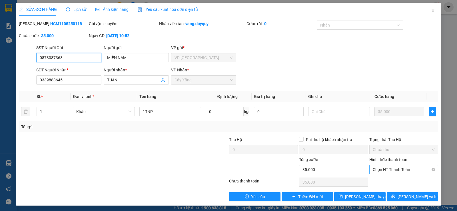
click at [391, 173] on span "Chọn HT Thanh Toán" at bounding box center [403, 169] width 62 height 9
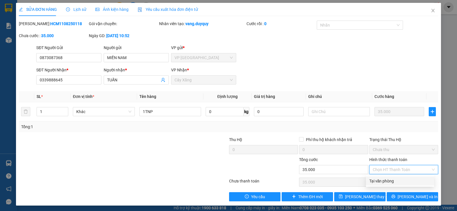
click at [392, 183] on div "Tại văn phòng" at bounding box center [399, 181] width 61 height 6
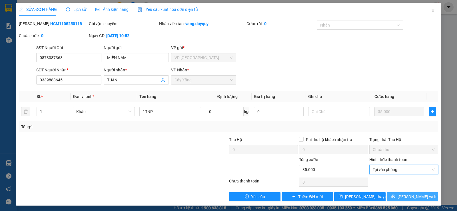
click at [393, 196] on button "[PERSON_NAME] và In" at bounding box center [411, 196] width 51 height 9
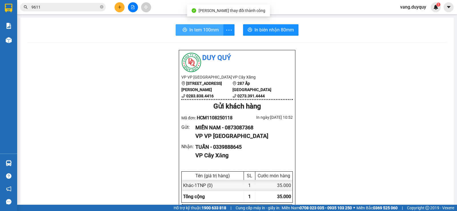
click at [195, 34] on button "In tem 100mm" at bounding box center [199, 29] width 48 height 11
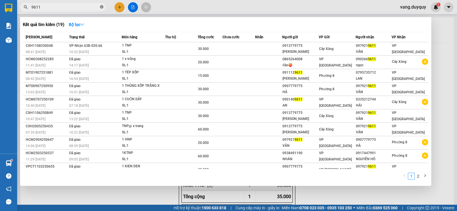
click at [102, 7] on icon "close-circle" at bounding box center [101, 6] width 3 height 3
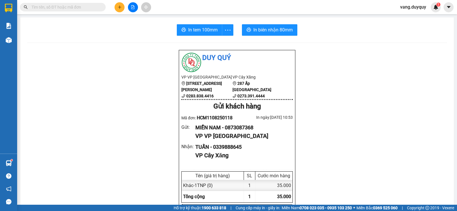
click at [91, 7] on input "text" at bounding box center [64, 7] width 67 height 6
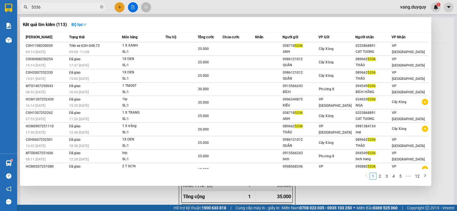
click at [170, 3] on div at bounding box center [228, 105] width 457 height 211
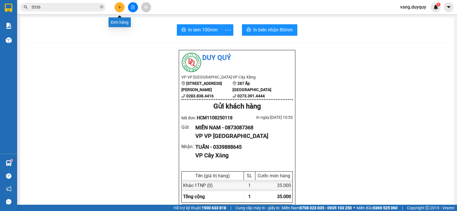
click at [122, 11] on button at bounding box center [119, 7] width 10 height 10
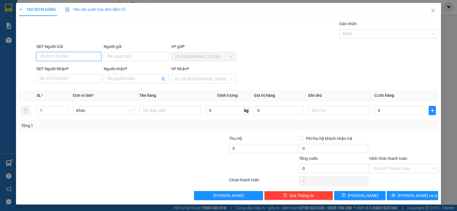
click at [64, 56] on input "SĐT Người Gửi" at bounding box center [68, 56] width 65 height 9
click at [55, 60] on input "SĐT Người Gửi" at bounding box center [68, 56] width 65 height 9
click at [144, 54] on input "Người gửi" at bounding box center [136, 56] width 65 height 9
click at [117, 82] on span at bounding box center [136, 78] width 65 height 9
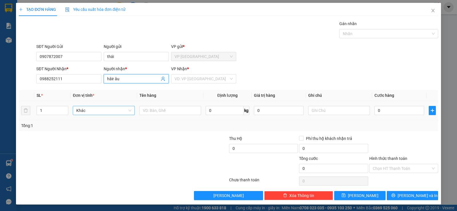
drag, startPoint x: 112, startPoint y: 79, endPoint x: 110, endPoint y: 112, distance: 32.6
click at [112, 81] on input "hâir âu" at bounding box center [133, 79] width 53 height 6
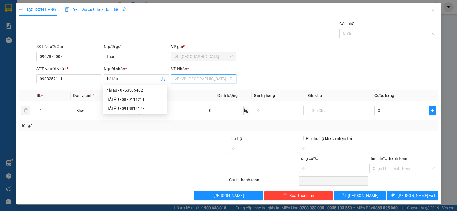
click at [183, 78] on input "search" at bounding box center [201, 78] width 54 height 9
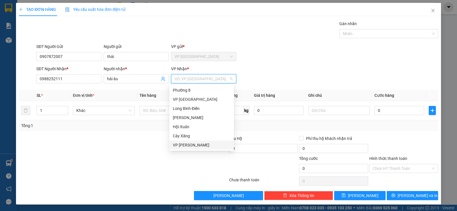
click at [187, 146] on div "VP [PERSON_NAME]" at bounding box center [202, 145] width 58 height 6
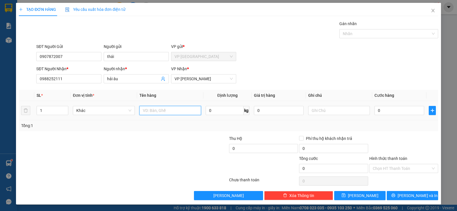
click at [164, 111] on input "text" at bounding box center [170, 110] width 62 height 9
click at [388, 111] on input "0" at bounding box center [399, 110] width 50 height 9
click at [392, 161] on label "Hình thức thanh toán" at bounding box center [388, 158] width 38 height 5
click at [392, 164] on input "Hình thức thanh toán" at bounding box center [401, 168] width 58 height 9
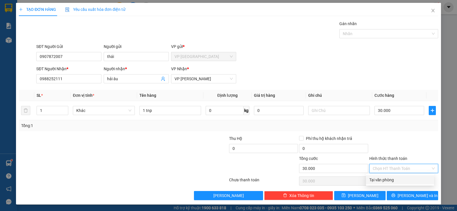
click at [403, 148] on div at bounding box center [403, 145] width 70 height 20
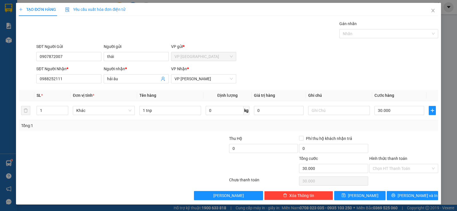
click at [399, 202] on div "TẠO ĐƠN HÀNG Yêu cầu xuất hóa đơn điện tử Transit Pickup Surcharge Ids Transit …" at bounding box center [228, 103] width 425 height 201
click at [395, 196] on icon "printer" at bounding box center [393, 195] width 4 height 4
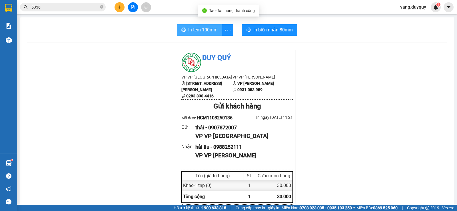
click at [189, 31] on span "In tem 100mm" at bounding box center [202, 29] width 29 height 7
click at [102, 7] on icon "close-circle" at bounding box center [101, 6] width 3 height 3
click at [97, 7] on input "text" at bounding box center [64, 7] width 67 height 6
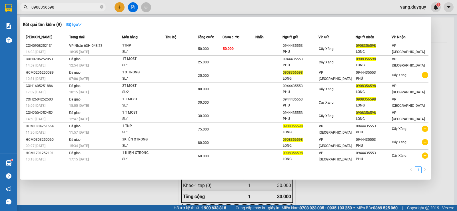
click at [171, 11] on div at bounding box center [228, 105] width 457 height 211
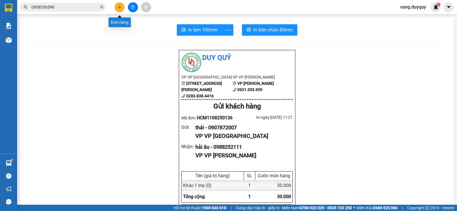
click at [118, 6] on icon "plus" at bounding box center [120, 7] width 4 height 4
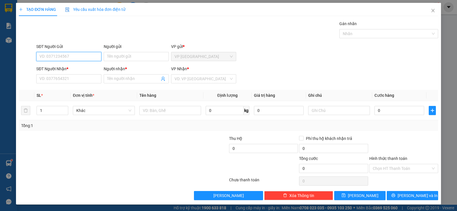
drag, startPoint x: 67, startPoint y: 58, endPoint x: 124, endPoint y: 51, distance: 56.9
click at [68, 58] on input "SĐT Người Gửi" at bounding box center [68, 56] width 65 height 9
click at [112, 57] on input "Người gửi" at bounding box center [136, 56] width 65 height 9
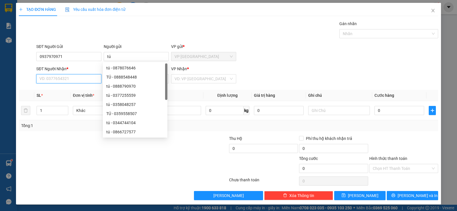
click at [74, 82] on input "SĐT Người Nhận *" at bounding box center [68, 78] width 65 height 9
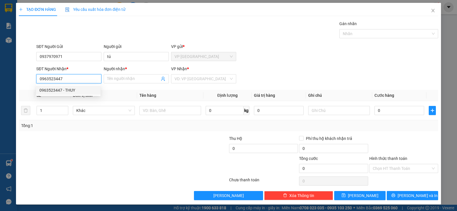
click at [71, 92] on div "0963523447 - THUY" at bounding box center [68, 90] width 58 height 6
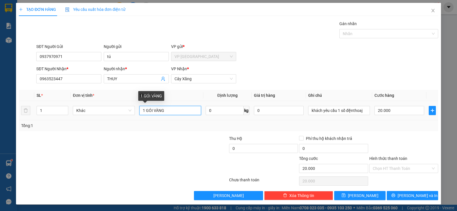
drag, startPoint x: 143, startPoint y: 111, endPoint x: 228, endPoint y: 126, distance: 86.4
click at [228, 126] on div "SL * Đơn vị tính * Tên hàng Định lượng Giá trị hàng Ghi chú Cước hàng 1 Khác 1 …" at bounding box center [228, 110] width 419 height 41
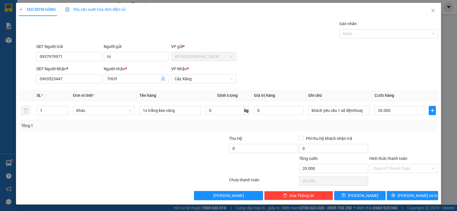
click at [373, 80] on div "SĐT Người Nhận * 0963523447 Người nhận * THUY VP Nhận * Cây Xăng" at bounding box center [237, 76] width 404 height 20
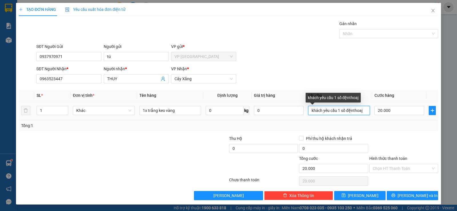
click at [363, 111] on input "khách yêu cầu 1 số đệnthoaj" at bounding box center [339, 110] width 62 height 9
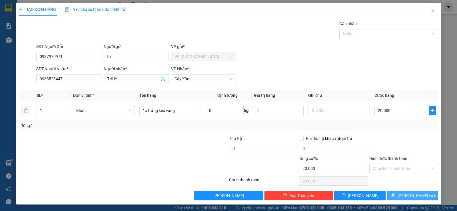
click at [394, 191] on button "[PERSON_NAME] và In" at bounding box center [411, 195] width 51 height 9
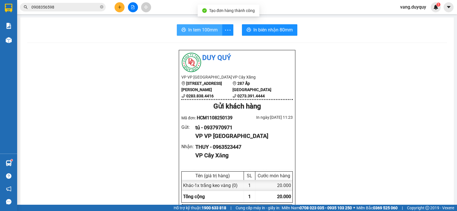
click at [198, 31] on span "In tem 100mm" at bounding box center [202, 29] width 29 height 7
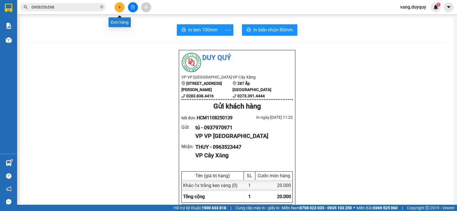
click at [120, 5] on icon "plus" at bounding box center [120, 7] width 4 height 4
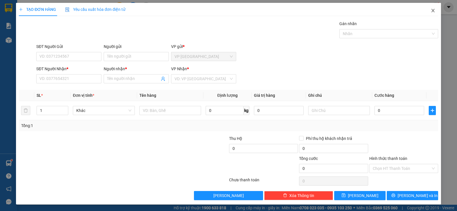
click at [431, 7] on span "Close" at bounding box center [433, 11] width 16 height 16
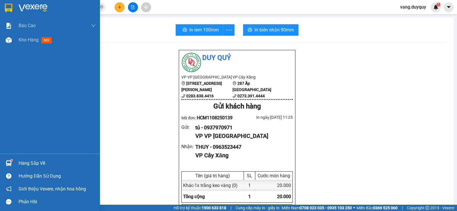
click at [20, 159] on div "Hàng sắp về" at bounding box center [57, 163] width 77 height 9
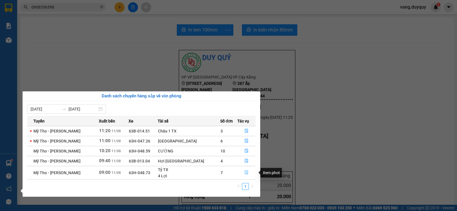
click at [247, 169] on button "button" at bounding box center [246, 172] width 18 height 9
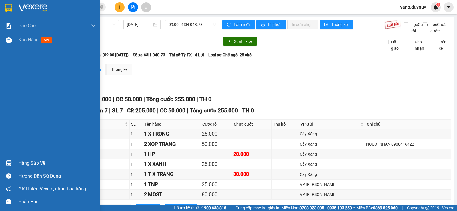
click at [30, 166] on div "Hàng sắp về" at bounding box center [57, 163] width 77 height 9
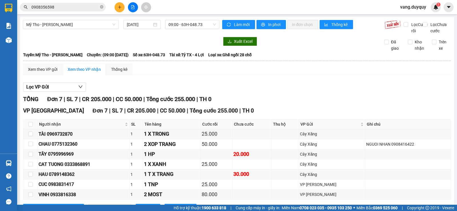
click at [319, 65] on section "Kết quả tìm kiếm ( 9 ) Bộ lọc Mã ĐH Trạng thái Món hàng Thu hộ Tổng cước Chưa c…" at bounding box center [228, 105] width 457 height 211
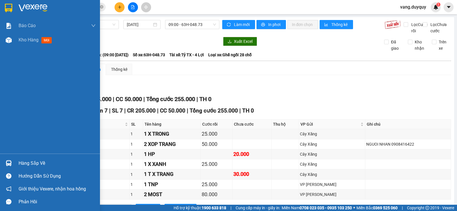
click at [10, 5] on img at bounding box center [8, 8] width 7 height 9
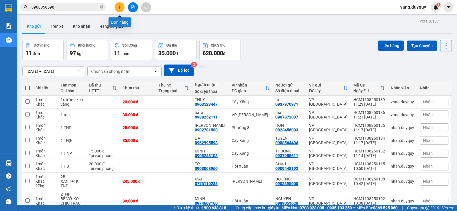
click at [119, 6] on icon "plus" at bounding box center [120, 7] width 4 height 4
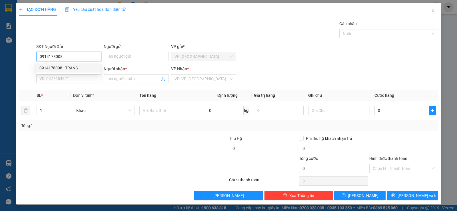
click at [67, 65] on div "0914178008 - TRANG" at bounding box center [68, 68] width 58 height 6
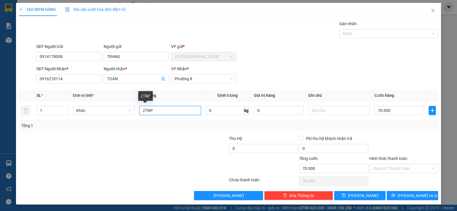
drag, startPoint x: 144, startPoint y: 114, endPoint x: 41, endPoint y: 165, distance: 114.3
click at [64, 155] on div "Transit Pickup Surcharge Ids Transit Deliver Surcharge Ids Transit Deliver Surc…" at bounding box center [228, 110] width 419 height 179
click at [391, 110] on input "70.000" at bounding box center [399, 110] width 50 height 9
click at [386, 133] on div "Transit Pickup Surcharge Ids Transit Deliver Surcharge Ids Transit Deliver Surc…" at bounding box center [228, 110] width 419 height 179
click at [408, 171] on input "Hình thức thanh toán" at bounding box center [401, 168] width 58 height 9
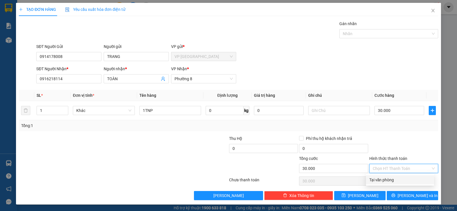
click at [403, 181] on div "Tại văn phòng" at bounding box center [399, 180] width 61 height 6
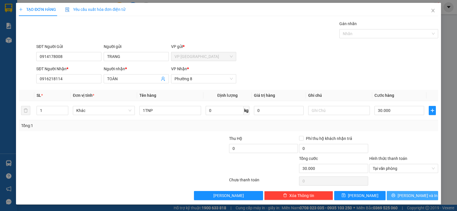
click at [396, 196] on button "[PERSON_NAME] và In" at bounding box center [411, 195] width 51 height 9
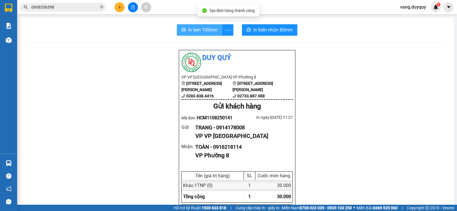
click at [201, 30] on span "In tem 100mm" at bounding box center [202, 29] width 29 height 7
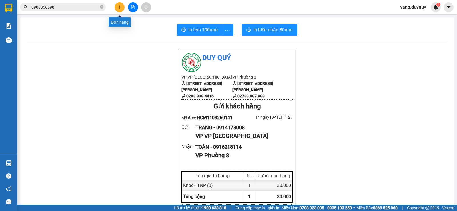
click at [121, 7] on icon "plus" at bounding box center [120, 7] width 4 height 4
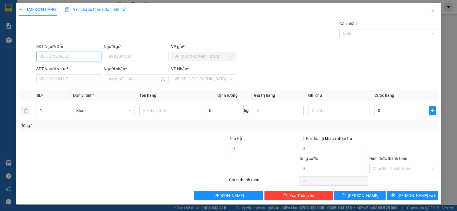
click at [87, 57] on input "SĐT Người Gửi" at bounding box center [68, 56] width 65 height 9
click at [77, 69] on div "0919177594 - [PERSON_NAME]" at bounding box center [68, 68] width 58 height 6
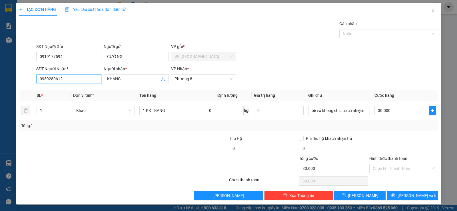
click at [82, 78] on input "0989280612" at bounding box center [68, 78] width 65 height 9
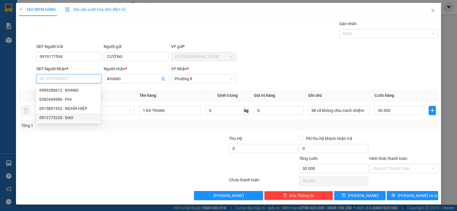
click at [66, 120] on div "0913773220 - ĐẠO" at bounding box center [68, 117] width 58 height 6
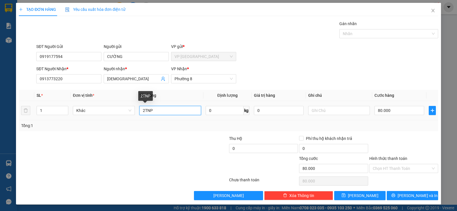
drag, startPoint x: 176, startPoint y: 108, endPoint x: 67, endPoint y: 136, distance: 112.5
click at [67, 136] on div "Transit Pickup Surcharge Ids Transit Deliver Surcharge Ids Transit Deliver Surc…" at bounding box center [228, 110] width 419 height 179
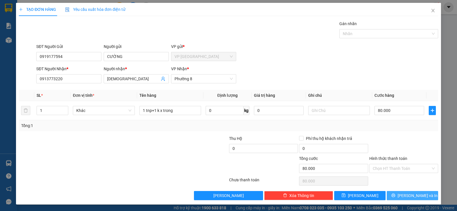
click at [405, 192] on button "[PERSON_NAME] và In" at bounding box center [411, 195] width 51 height 9
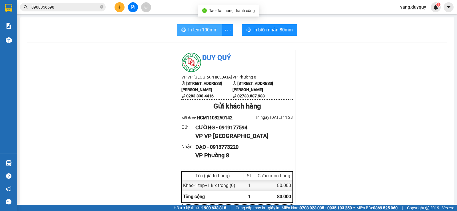
click at [210, 34] on button "In tem 100mm" at bounding box center [199, 29] width 45 height 11
click at [118, 7] on icon "plus" at bounding box center [120, 7] width 4 height 4
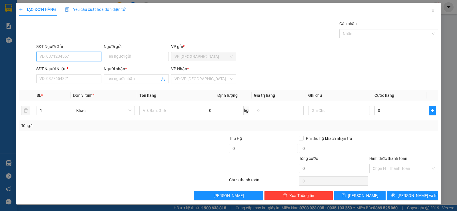
click at [81, 57] on input "SĐT Người Gửi" at bounding box center [68, 56] width 65 height 9
click at [70, 55] on input "SĐT Người Gửi" at bounding box center [68, 56] width 65 height 9
click at [425, 7] on span "Close" at bounding box center [433, 11] width 16 height 16
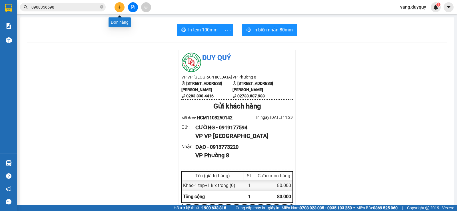
click at [119, 8] on icon "plus" at bounding box center [120, 7] width 4 height 4
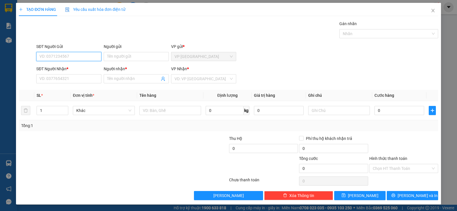
click at [84, 55] on input "SĐT Người Gửi" at bounding box center [68, 56] width 65 height 9
click at [118, 59] on input "Người gửi" at bounding box center [136, 56] width 65 height 9
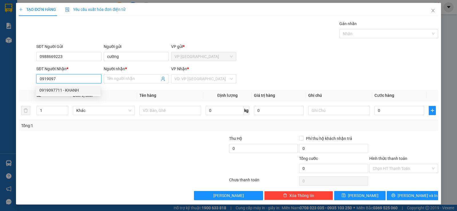
click at [55, 88] on div "0919097711 - KHANH" at bounding box center [68, 90] width 58 height 6
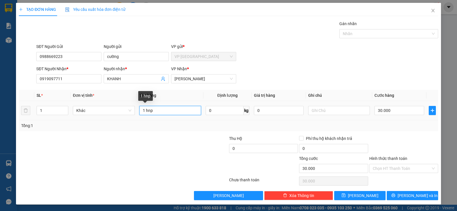
drag, startPoint x: 144, startPoint y: 111, endPoint x: 209, endPoint y: 117, distance: 65.1
click at [178, 113] on input "1 hnp" at bounding box center [170, 110] width 62 height 9
click at [396, 106] on input "30.000" at bounding box center [399, 110] width 50 height 9
click at [381, 132] on div "Transit Pickup Surcharge Ids Transit Deliver Surcharge Ids Transit Deliver Surc…" at bounding box center [228, 110] width 419 height 179
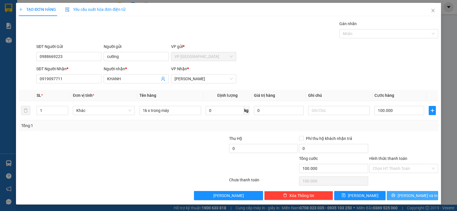
click at [402, 198] on button "[PERSON_NAME] và In" at bounding box center [411, 195] width 51 height 9
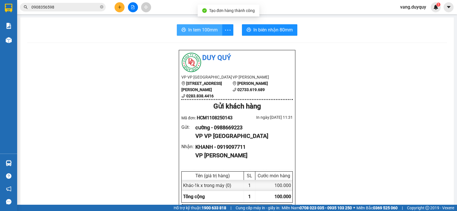
click at [199, 30] on span "In tem 100mm" at bounding box center [202, 29] width 29 height 7
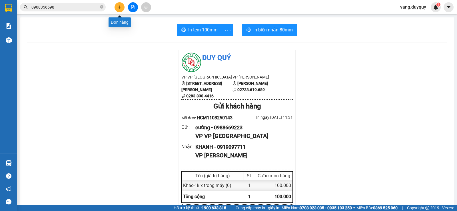
click at [119, 10] on button at bounding box center [119, 7] width 10 height 10
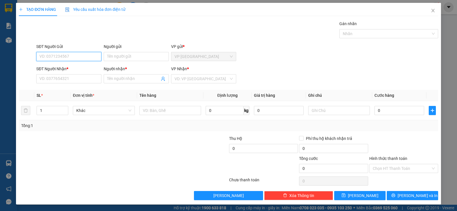
click at [78, 54] on input "SĐT Người Gửi" at bounding box center [68, 56] width 65 height 9
click at [73, 64] on div "0938670673 - dân" at bounding box center [68, 67] width 64 height 9
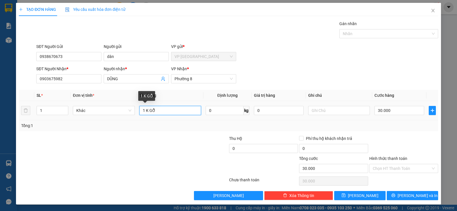
click at [175, 108] on input "1 K GỖ" at bounding box center [170, 110] width 62 height 9
click at [398, 110] on input "30.000" at bounding box center [399, 110] width 50 height 9
click at [387, 153] on div at bounding box center [403, 145] width 70 height 20
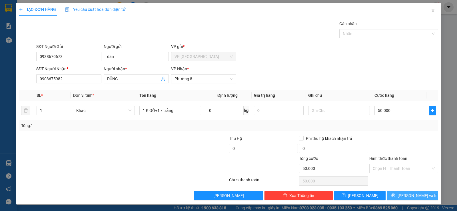
click at [408, 193] on div "Transit Pickup Surcharge Ids Transit Deliver Surcharge Ids Transit Deliver Surc…" at bounding box center [228, 110] width 419 height 179
click at [393, 195] on button "[PERSON_NAME] và In" at bounding box center [411, 195] width 51 height 9
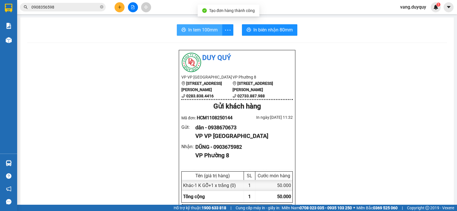
click at [204, 30] on span "In tem 100mm" at bounding box center [202, 29] width 29 height 7
click at [117, 9] on button at bounding box center [119, 7] width 10 height 10
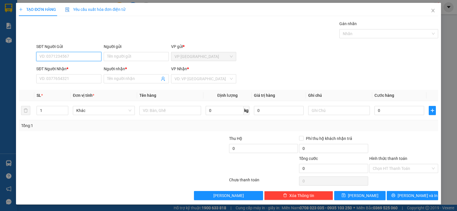
click at [63, 55] on input "SĐT Người Gửi" at bounding box center [68, 56] width 65 height 9
click at [74, 65] on div "0908801756 - HÂN" at bounding box center [68, 68] width 58 height 6
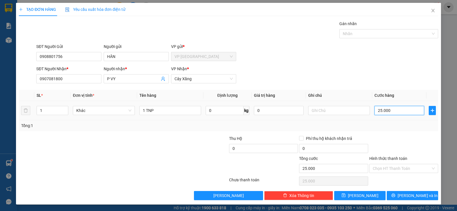
click at [394, 107] on input "25.000" at bounding box center [399, 110] width 50 height 9
click at [393, 148] on div at bounding box center [403, 145] width 70 height 20
click at [398, 172] on input "Hình thức thanh toán" at bounding box center [401, 168] width 58 height 9
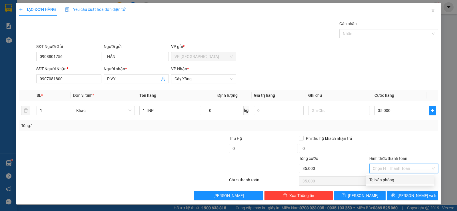
click at [394, 185] on div "Transit Pickup Surcharge Ids Transit Deliver Surcharge Ids Transit Deliver Surc…" at bounding box center [228, 110] width 419 height 179
click at [397, 169] on input "Hình thức thanh toán" at bounding box center [401, 168] width 58 height 9
click at [393, 179] on div "Tại văn phòng" at bounding box center [399, 180] width 61 height 6
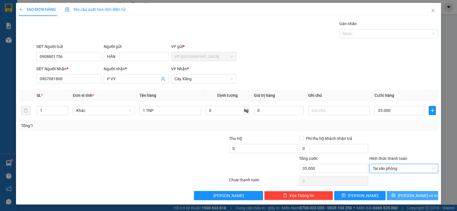
click at [401, 197] on button "[PERSON_NAME] và In" at bounding box center [411, 195] width 51 height 9
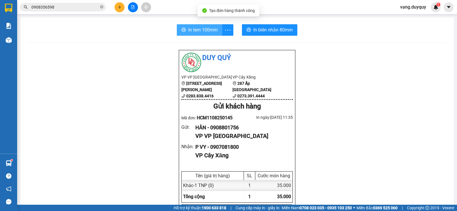
click at [197, 32] on span "In tem 100mm" at bounding box center [202, 29] width 29 height 7
click at [102, 6] on icon "close-circle" at bounding box center [101, 6] width 3 height 3
click at [87, 10] on span at bounding box center [63, 7] width 86 height 9
click at [89, 7] on input "text" at bounding box center [64, 7] width 67 height 6
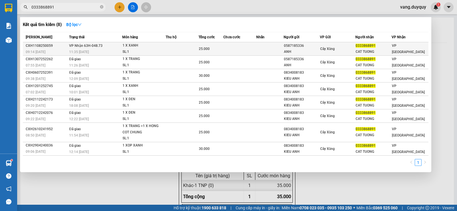
click at [160, 49] on div "SL: 1" at bounding box center [143, 52] width 43 height 6
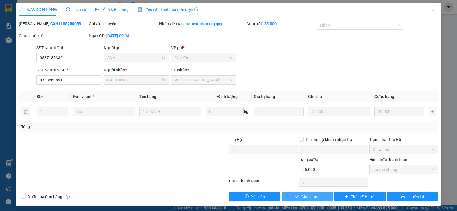
click at [298, 199] on button "Giao hàng" at bounding box center [306, 196] width 51 height 9
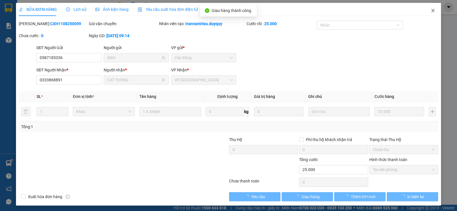
click at [430, 10] on icon "close" at bounding box center [432, 10] width 5 height 5
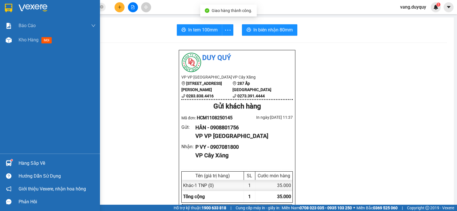
click at [16, 165] on div "Hàng sắp về" at bounding box center [50, 163] width 100 height 13
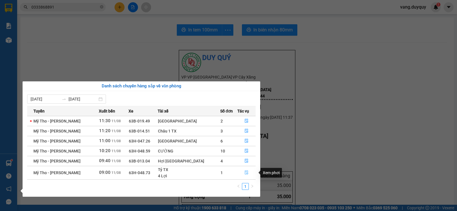
click at [245, 172] on icon "file-done" at bounding box center [246, 173] width 3 height 4
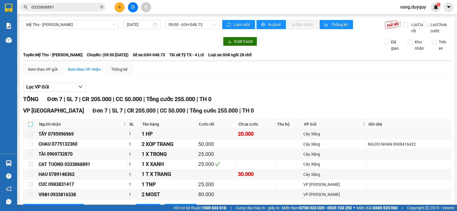
click at [33, 126] on input "checkbox" at bounding box center [30, 124] width 5 height 5
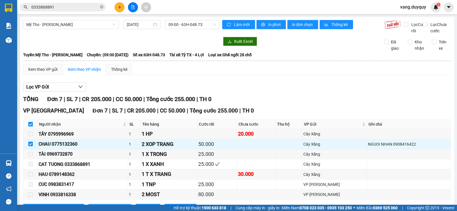
click at [99, 205] on span "Nhập kho nhận" at bounding box center [113, 208] width 28 height 6
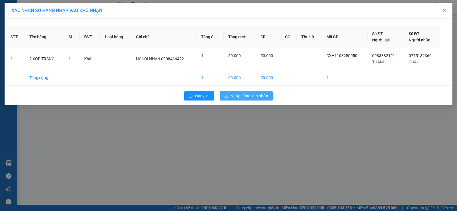
click at [242, 100] on button "Nhập hàng kho nhận" at bounding box center [245, 95] width 53 height 9
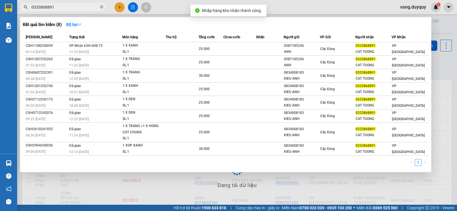
click at [86, 8] on input "0333868891" at bounding box center [64, 7] width 67 height 6
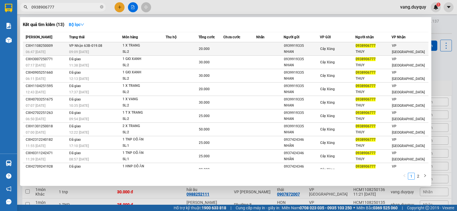
click at [129, 47] on div "1 X TRANG" at bounding box center [143, 46] width 43 height 6
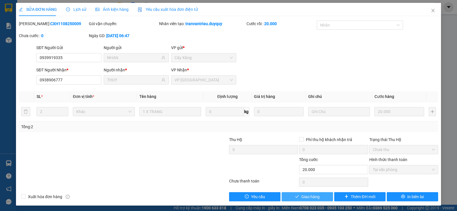
click at [301, 194] on span "Giao hàng" at bounding box center [310, 196] width 18 height 6
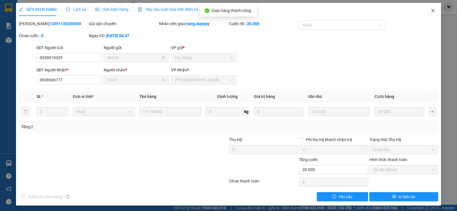
click at [431, 9] on icon "close" at bounding box center [432, 10] width 3 height 3
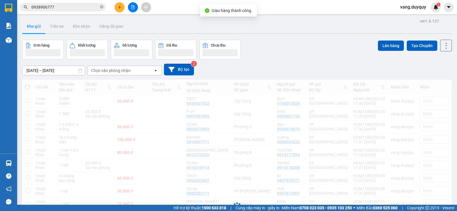
click at [81, 9] on input "0938906777" at bounding box center [64, 7] width 67 height 6
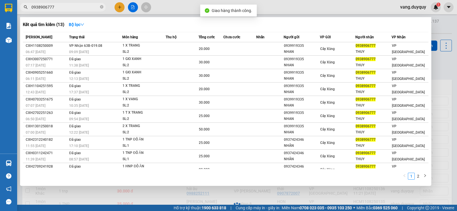
click at [81, 9] on input "0938906777" at bounding box center [64, 7] width 67 height 6
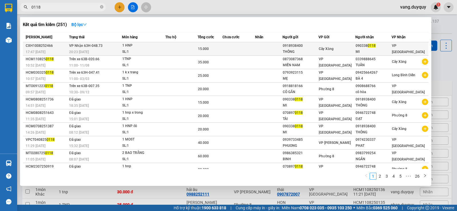
click at [162, 46] on div "1 HNP" at bounding box center [143, 46] width 43 height 6
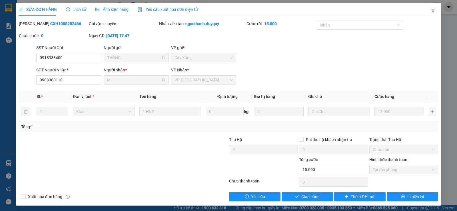
click at [425, 11] on span "Close" at bounding box center [433, 11] width 16 height 16
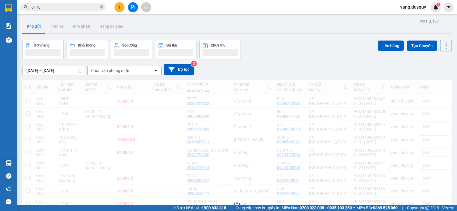
click at [76, 7] on input "0118" at bounding box center [64, 7] width 67 height 6
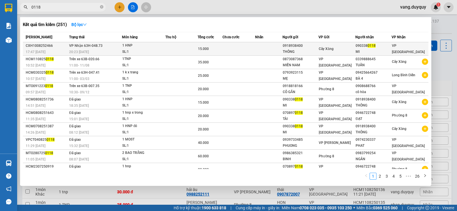
click at [117, 52] on div "20:23 [DATE]" at bounding box center [95, 52] width 53 height 6
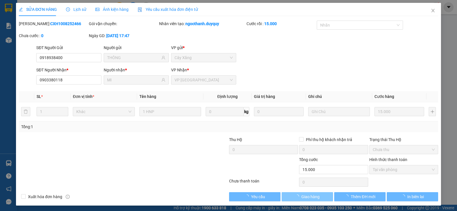
click at [314, 197] on span "Giao hàng" at bounding box center [310, 196] width 18 height 6
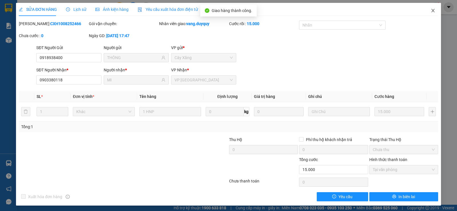
click at [430, 10] on icon "close" at bounding box center [432, 10] width 5 height 5
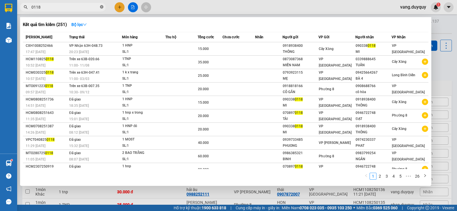
click at [101, 8] on icon "close-circle" at bounding box center [101, 6] width 3 height 3
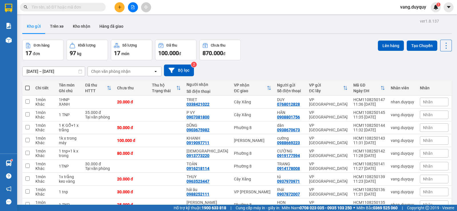
click at [70, 7] on input "text" at bounding box center [64, 7] width 67 height 6
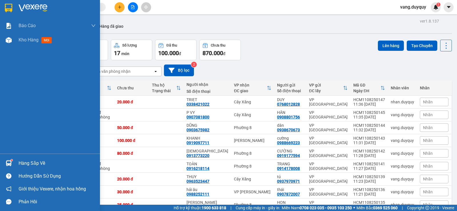
click at [18, 164] on div "Hàng sắp về" at bounding box center [50, 163] width 100 height 13
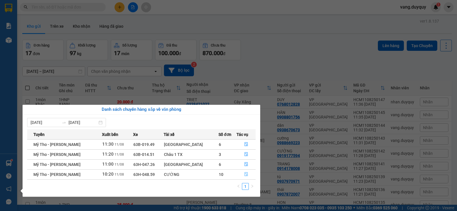
click at [244, 173] on icon "file-done" at bounding box center [246, 174] width 4 height 4
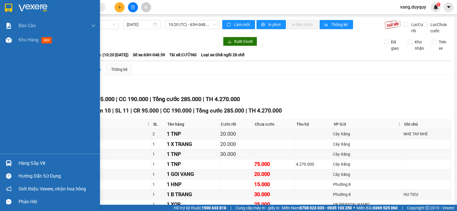
click at [10, 7] on img at bounding box center [8, 8] width 7 height 9
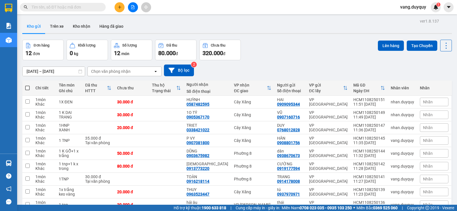
click at [122, 6] on button at bounding box center [119, 7] width 10 height 10
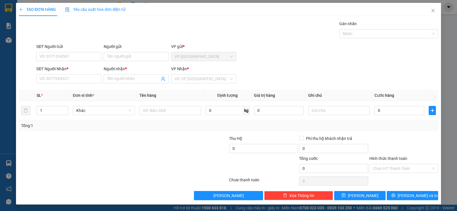
click at [74, 51] on div "SĐT Người Gửi" at bounding box center [68, 47] width 65 height 9
click at [76, 56] on input "SĐT Người Gửi" at bounding box center [68, 56] width 65 height 9
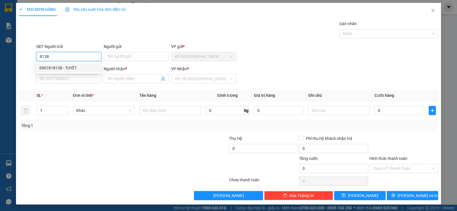
click at [64, 64] on div "0907618138 - TUYÊT" at bounding box center [68, 67] width 64 height 9
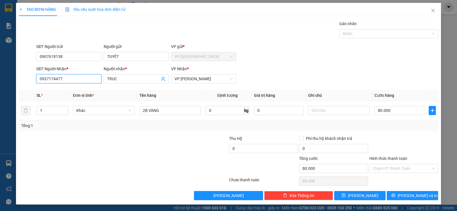
click at [68, 83] on input "0937174477" at bounding box center [68, 78] width 65 height 9
click at [71, 86] on div "0938072114 - [PERSON_NAME]" at bounding box center [68, 90] width 64 height 9
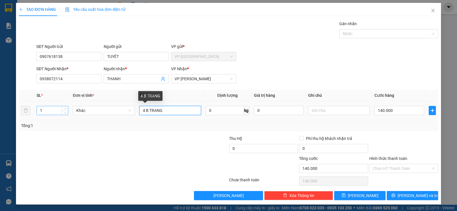
drag, startPoint x: 166, startPoint y: 110, endPoint x: 44, endPoint y: 114, distance: 122.2
click at [44, 114] on tr "1 Khác 4 B TRANG 0 kg 0 140.000" at bounding box center [228, 110] width 419 height 19
click at [397, 110] on input "140.000" at bounding box center [399, 110] width 50 height 9
drag, startPoint x: 373, startPoint y: 133, endPoint x: 379, endPoint y: 142, distance: 10.9
click at [377, 140] on div "Transit Pickup Surcharge Ids Transit Deliver Surcharge Ids Transit Deliver Surc…" at bounding box center [228, 110] width 419 height 179
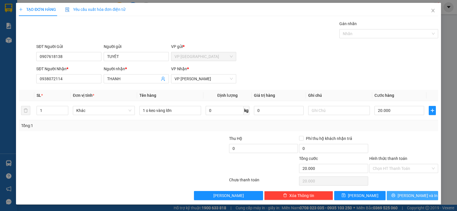
click at [395, 194] on icon "printer" at bounding box center [393, 195] width 4 height 4
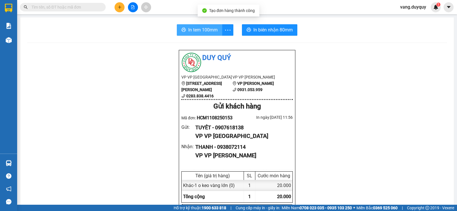
click at [188, 30] on span "In tem 100mm" at bounding box center [202, 29] width 29 height 7
click at [114, 7] on div at bounding box center [132, 7] width 43 height 10
click at [118, 6] on icon "plus" at bounding box center [120, 7] width 4 height 4
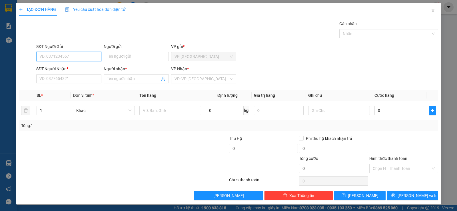
click at [82, 58] on input "SĐT Người Gửi" at bounding box center [68, 56] width 65 height 9
click at [66, 68] on div "0345934394 - HUY" at bounding box center [68, 68] width 58 height 6
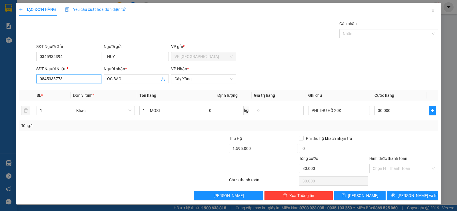
click at [77, 77] on input "0845338773" at bounding box center [68, 78] width 65 height 9
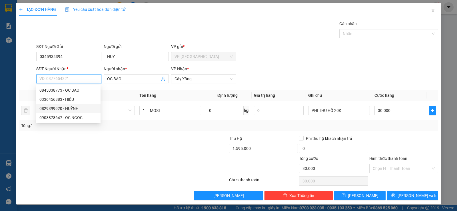
click at [64, 106] on div "0829399920 - HUỲNH" at bounding box center [68, 108] width 58 height 6
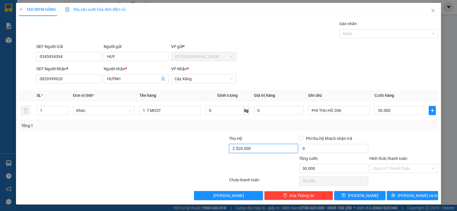
click at [266, 147] on input "2.520.000" at bounding box center [263, 148] width 69 height 9
click at [158, 150] on div at bounding box center [193, 145] width 70 height 20
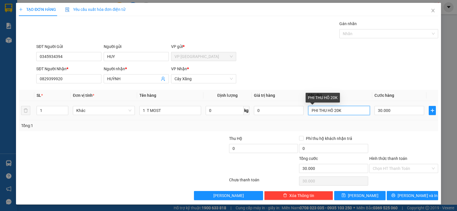
click at [353, 112] on input "PHI THU HÔ 20K" at bounding box center [339, 110] width 62 height 9
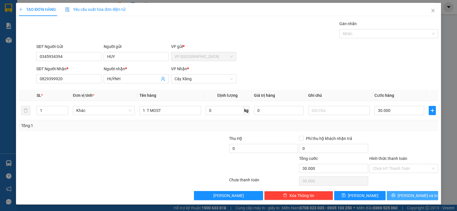
click at [408, 197] on span "[PERSON_NAME] và In" at bounding box center [417, 195] width 40 height 6
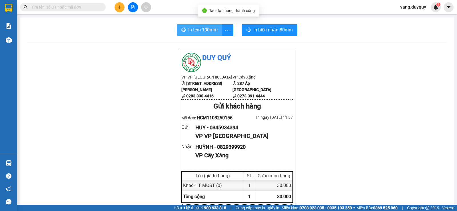
click at [206, 34] on button "In tem 100mm" at bounding box center [199, 29] width 45 height 11
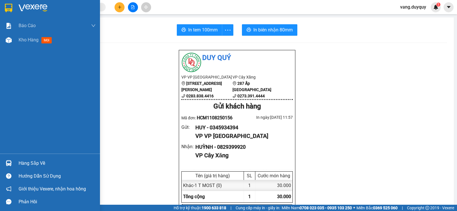
click at [27, 5] on img at bounding box center [33, 8] width 29 height 9
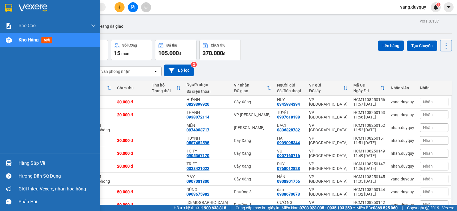
click at [7, 7] on img at bounding box center [8, 8] width 7 height 9
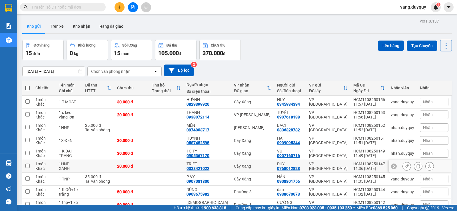
click at [27, 166] on input "checkbox" at bounding box center [27, 166] width 4 height 4
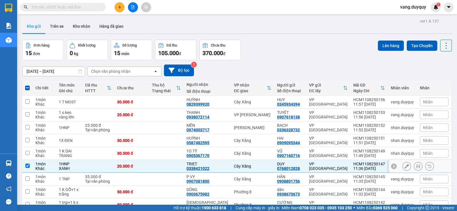
click at [27, 166] on input "checkbox" at bounding box center [27, 166] width 4 height 4
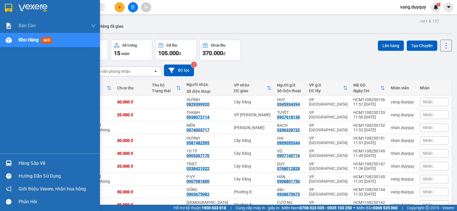
click at [16, 165] on div "Hàng sắp về" at bounding box center [50, 163] width 100 height 13
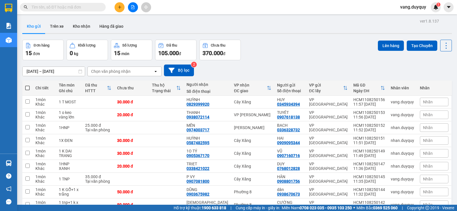
click at [282, 47] on section "Kết quả tìm kiếm ( 251 ) Bộ lọc Mã ĐH Trạng thái Món hàng Thu hộ Tổng cước Chưa…" at bounding box center [228, 105] width 457 height 211
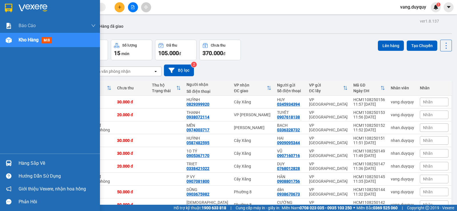
click at [4, 8] on div at bounding box center [9, 8] width 10 height 10
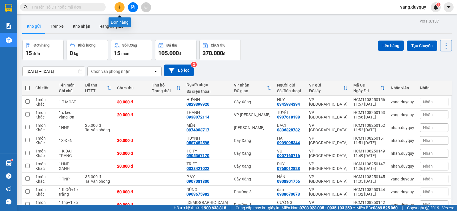
click at [116, 6] on button at bounding box center [119, 7] width 10 height 10
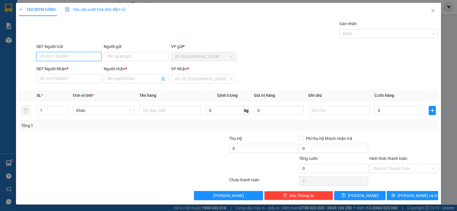
click at [82, 55] on input "SĐT Người Gửi" at bounding box center [68, 56] width 65 height 9
type input "0"
type input "0385238309"
click at [72, 65] on div "0385238309 - ngọc" at bounding box center [68, 68] width 58 height 6
type input "ngọc"
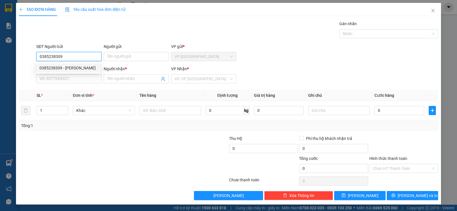
type input "0362136056"
type input "DI 6"
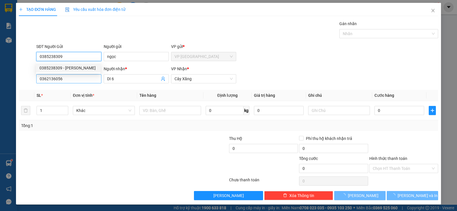
type input "60.000"
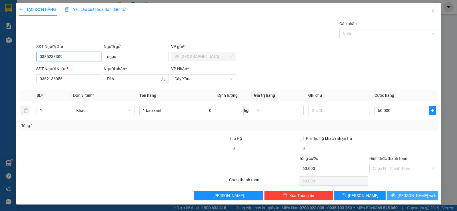
type input "0385238309"
click at [395, 194] on icon "printer" at bounding box center [393, 195] width 4 height 4
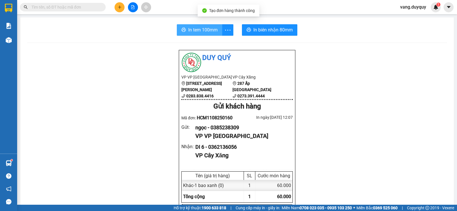
click at [203, 28] on span "In tem 100mm" at bounding box center [202, 29] width 29 height 7
